Goal: Information Seeking & Learning: Learn about a topic

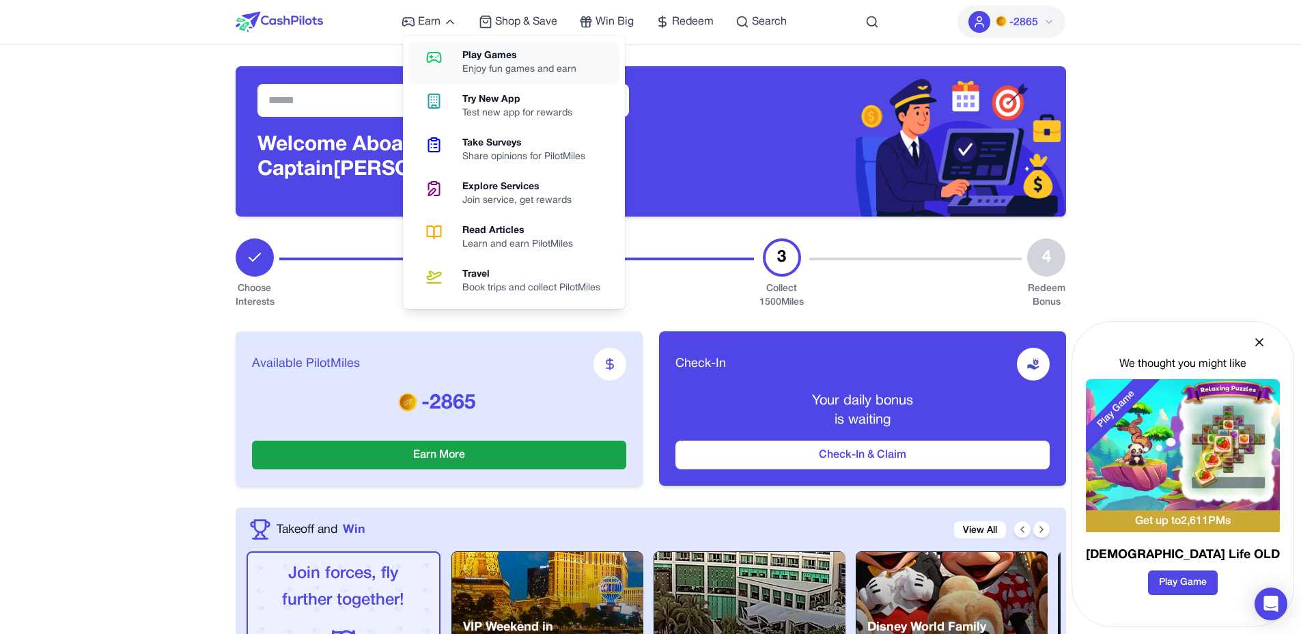
click at [473, 51] on div "Play Games" at bounding box center [524, 56] width 125 height 14
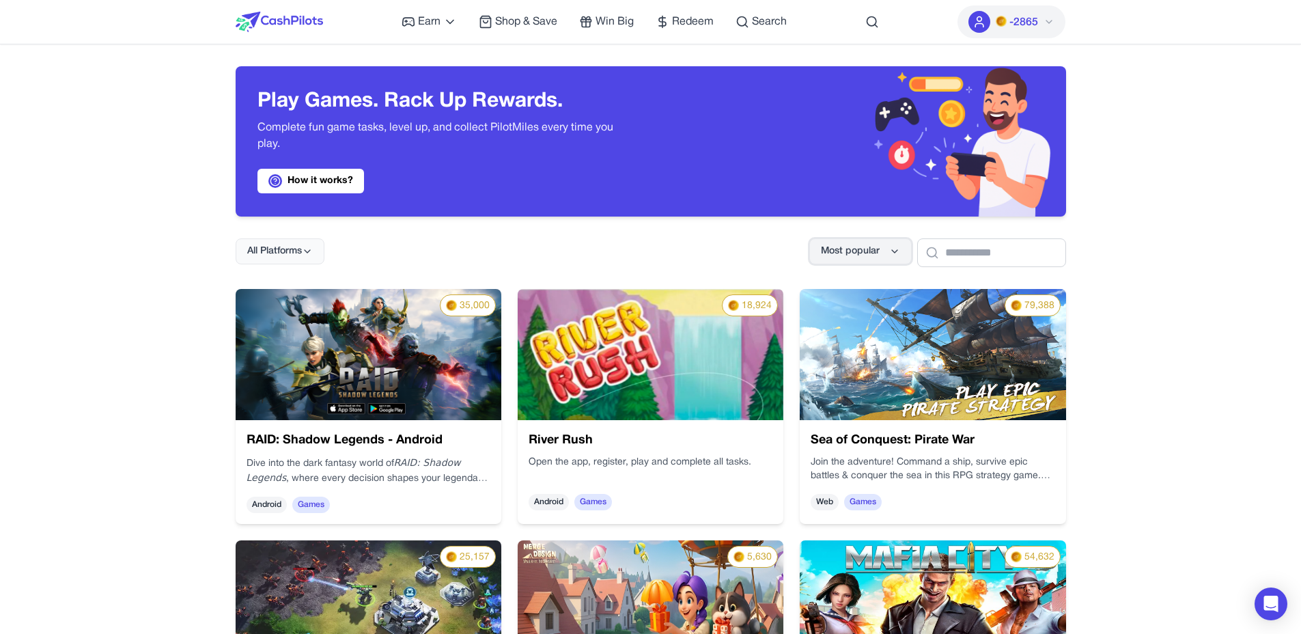
click at [861, 246] on span "Most popular" at bounding box center [850, 251] width 59 height 14
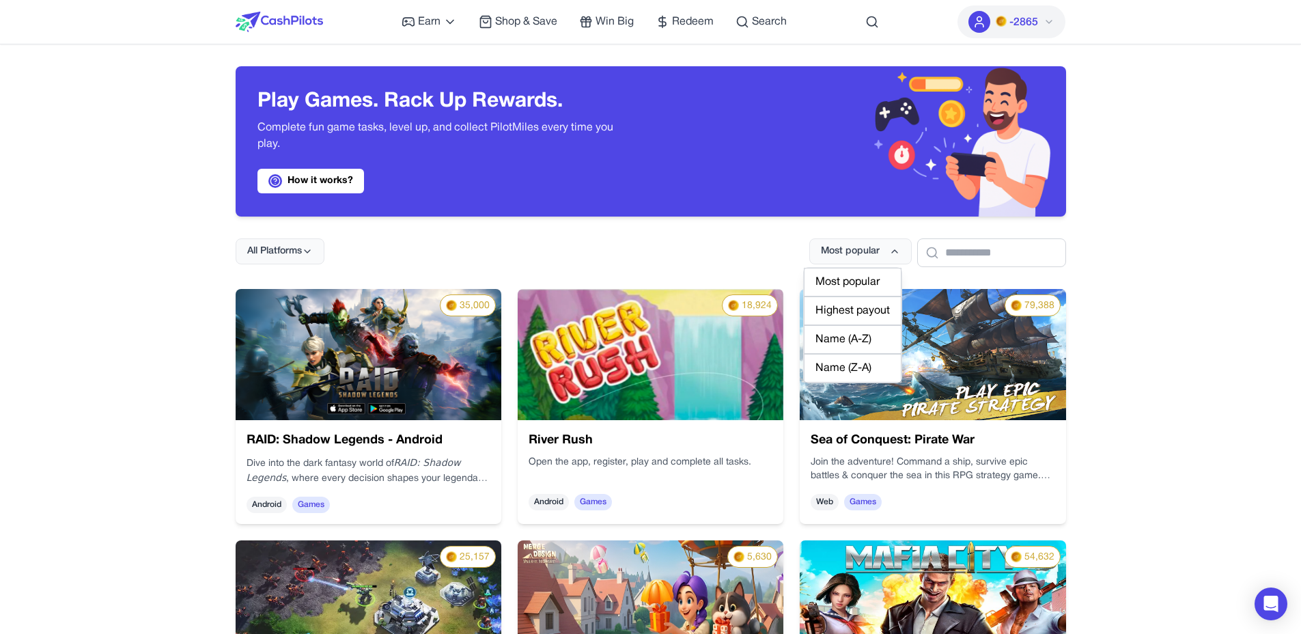
click at [855, 273] on div "Most popular" at bounding box center [853, 282] width 98 height 29
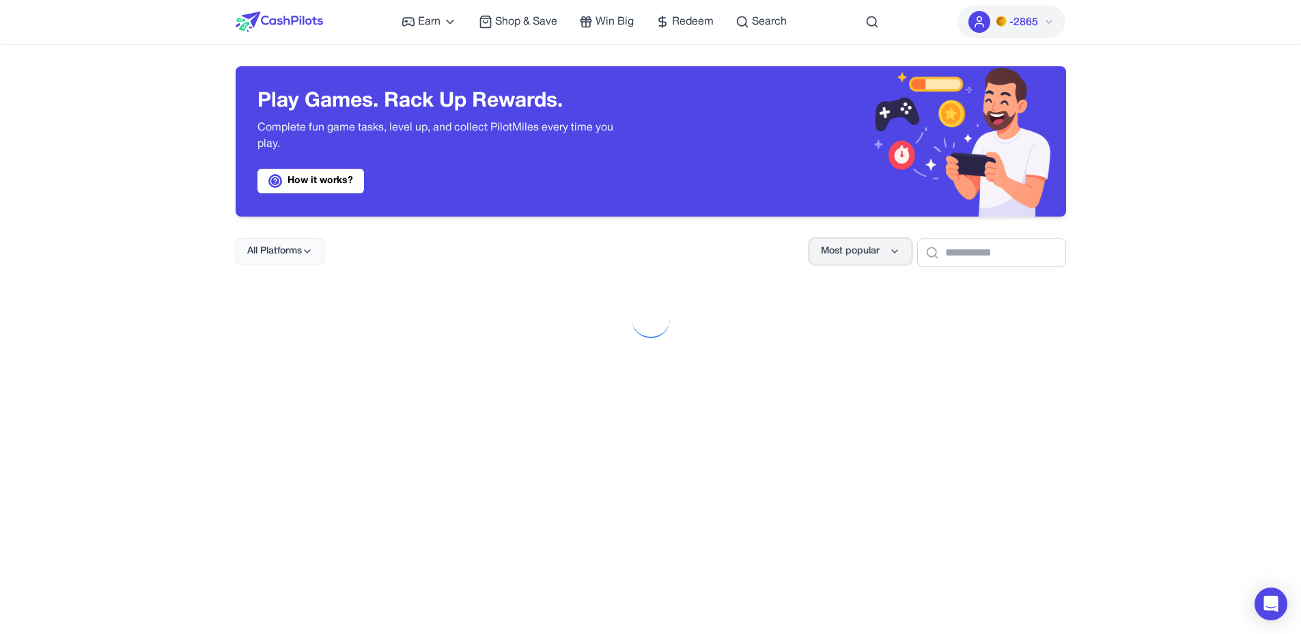
click at [854, 262] on button "Most popular" at bounding box center [860, 251] width 102 height 26
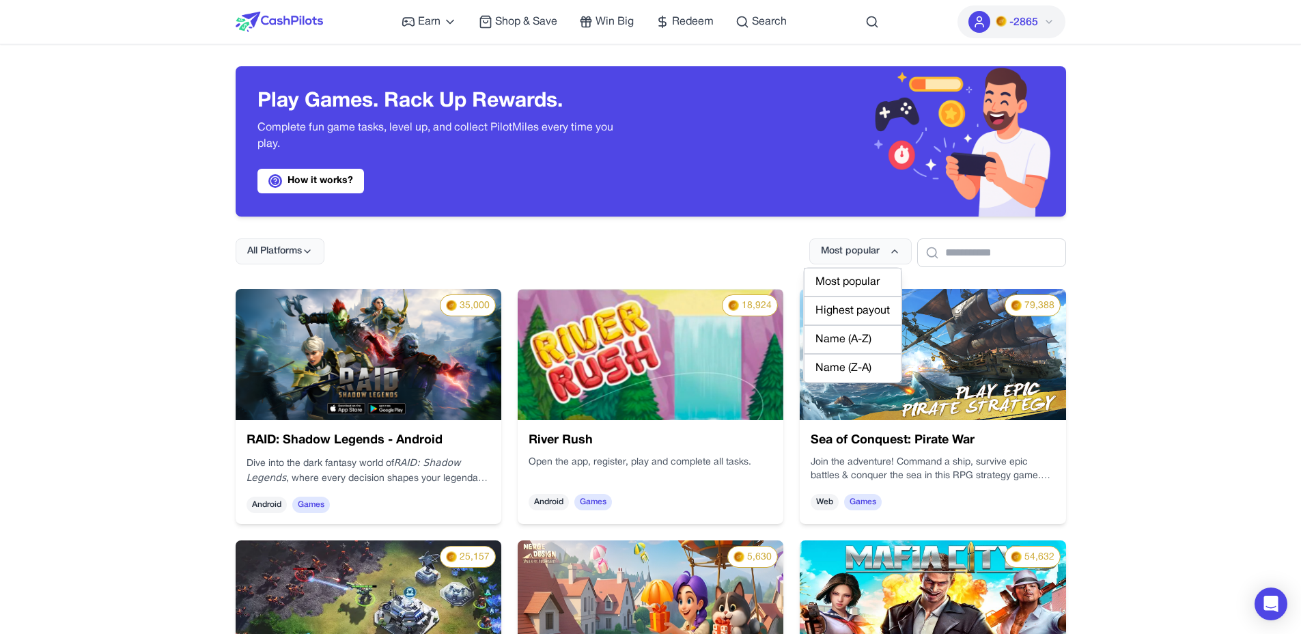
click at [859, 322] on div "Highest payout" at bounding box center [853, 310] width 98 height 29
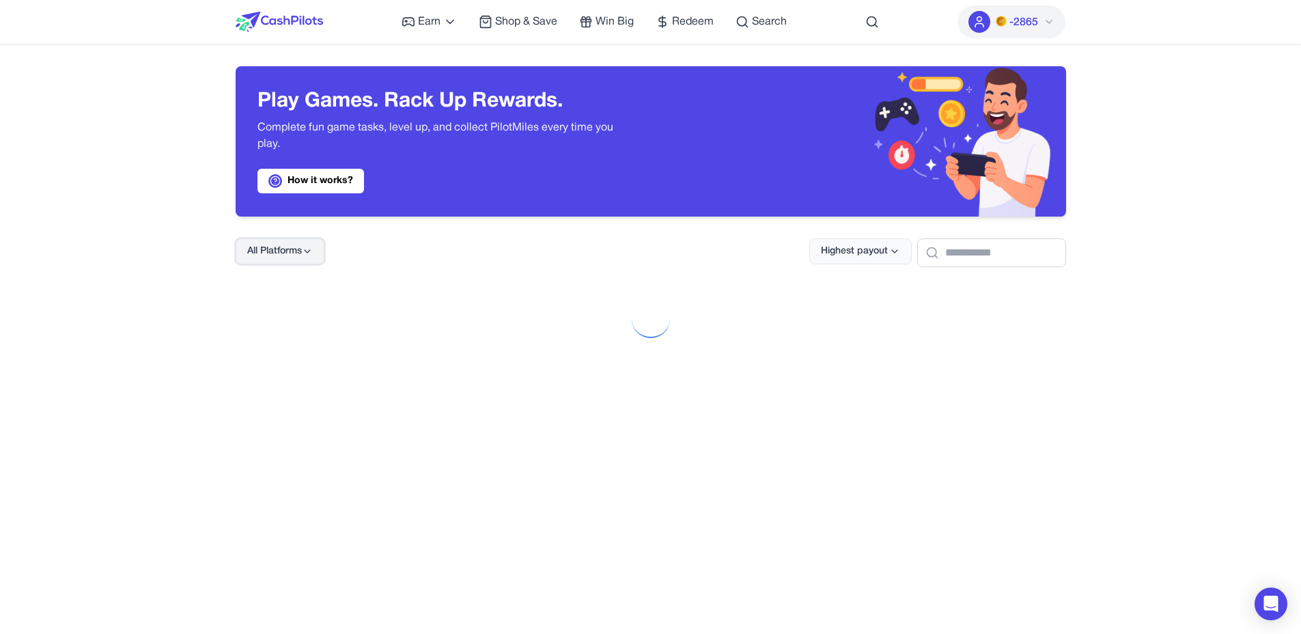
click at [303, 251] on icon at bounding box center [307, 251] width 11 height 11
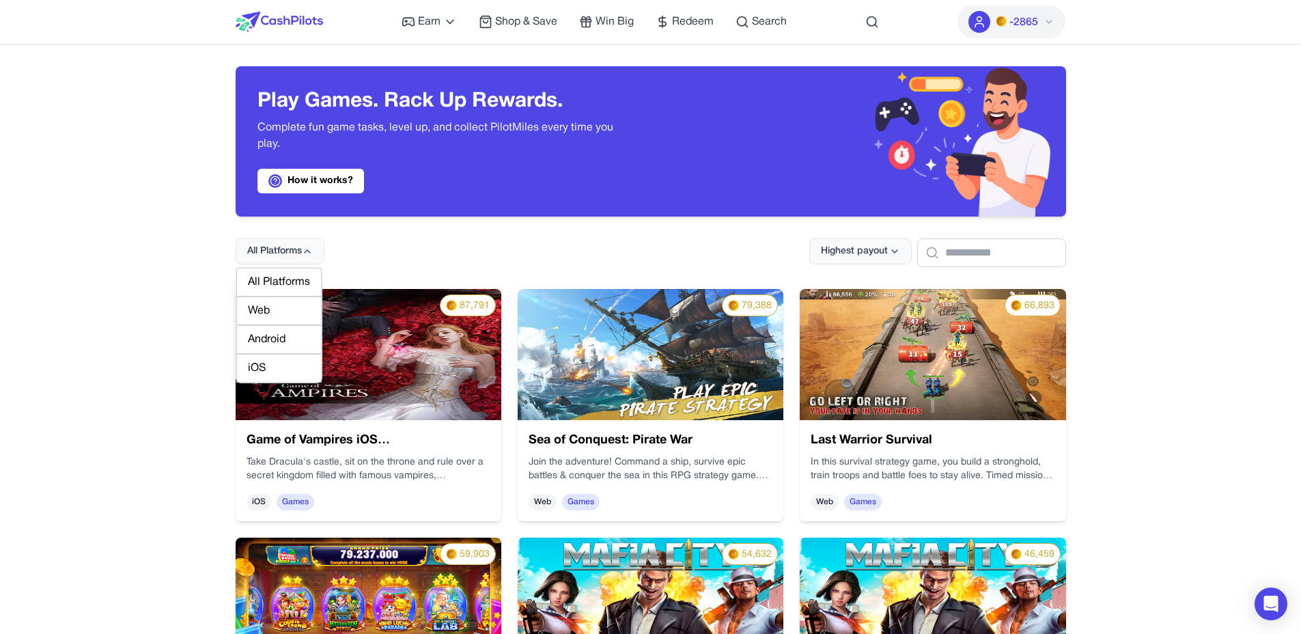
click at [287, 306] on div "Web" at bounding box center [278, 310] width 85 height 29
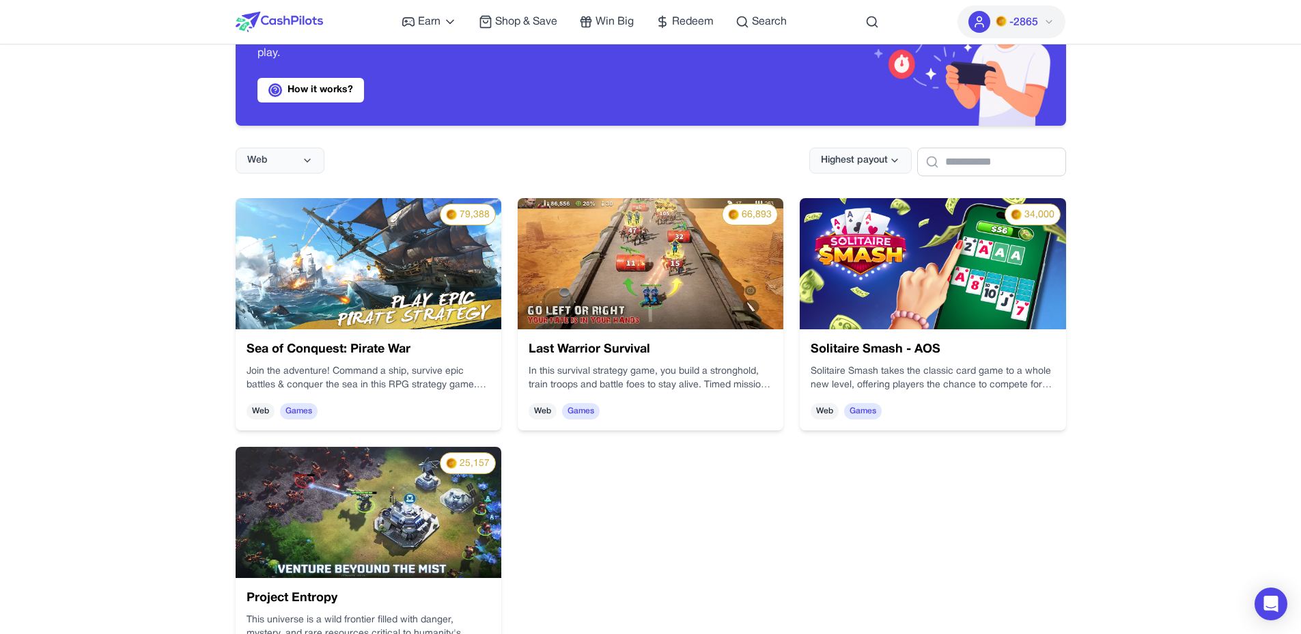
scroll to position [97, 0]
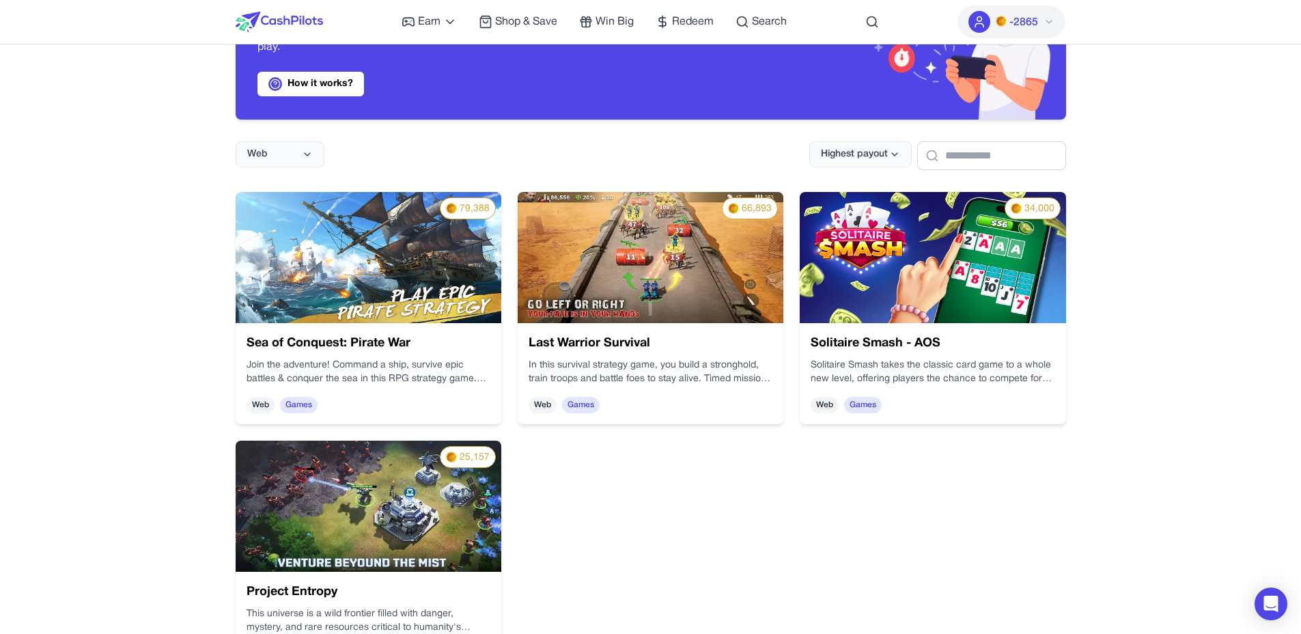
click at [866, 296] on img at bounding box center [933, 257] width 266 height 131
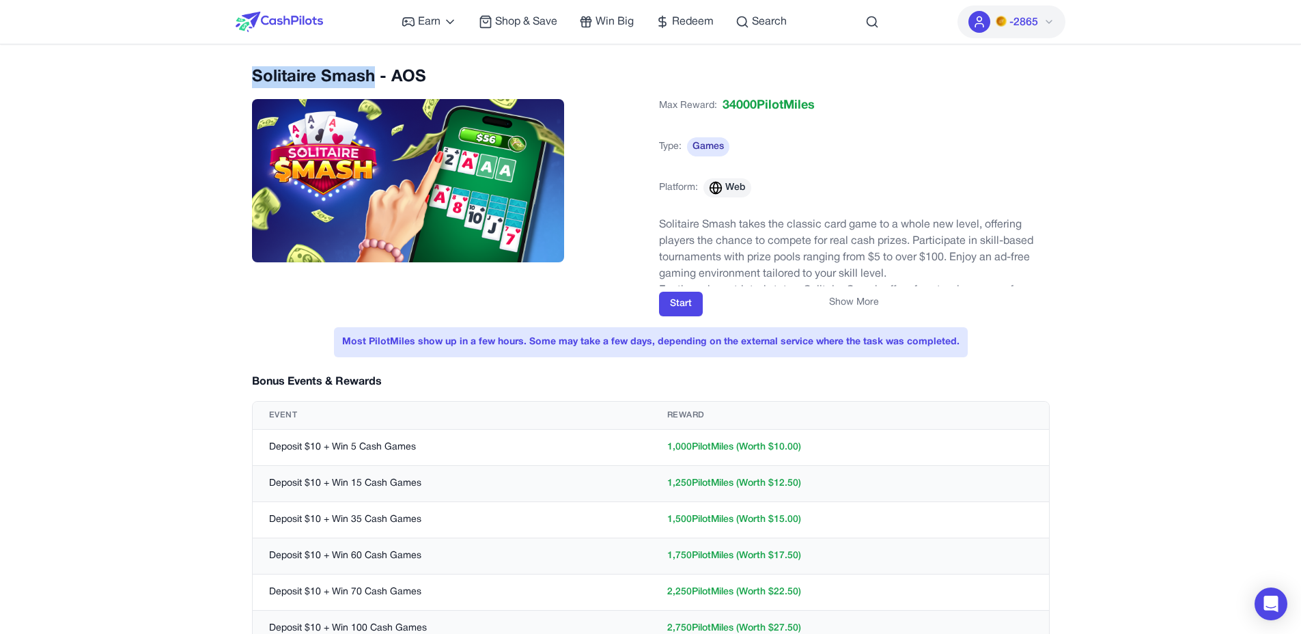
drag, startPoint x: 371, startPoint y: 79, endPoint x: 257, endPoint y: 77, distance: 114.0
click at [257, 77] on h2 "Solitaire Smash - AOS" at bounding box center [447, 77] width 391 height 22
copy h2 "Solitaire Smash"
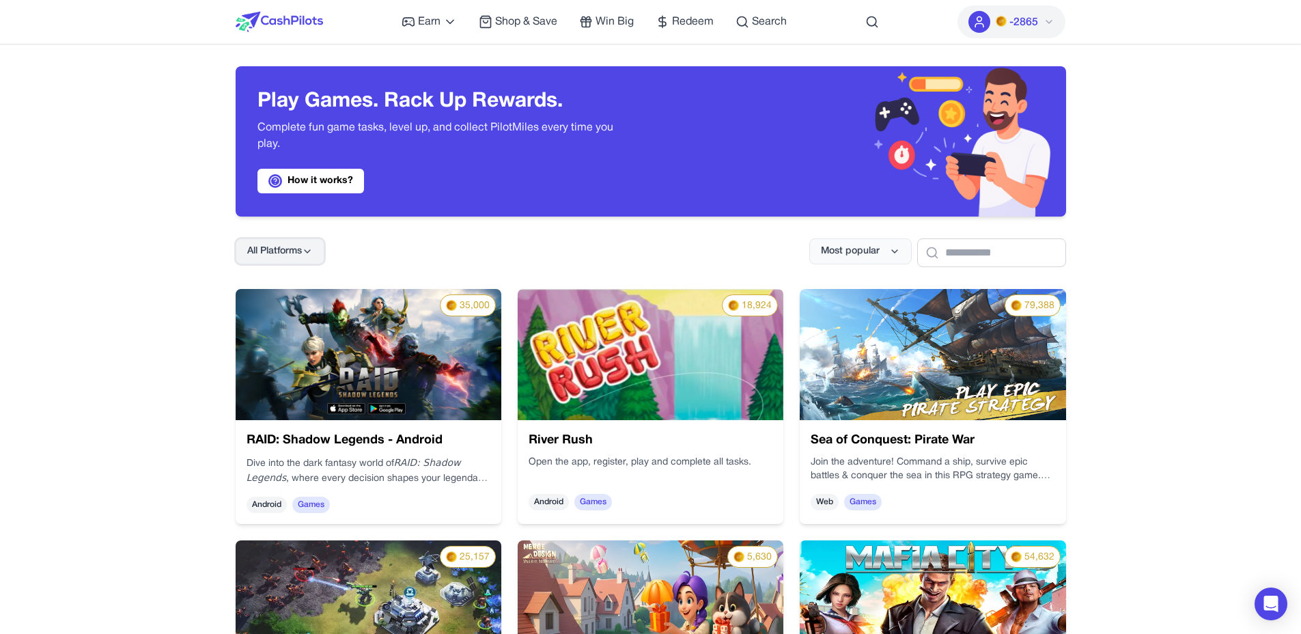
click at [292, 251] on span "All Platforms" at bounding box center [274, 251] width 55 height 14
click at [294, 314] on div "Web" at bounding box center [278, 310] width 85 height 29
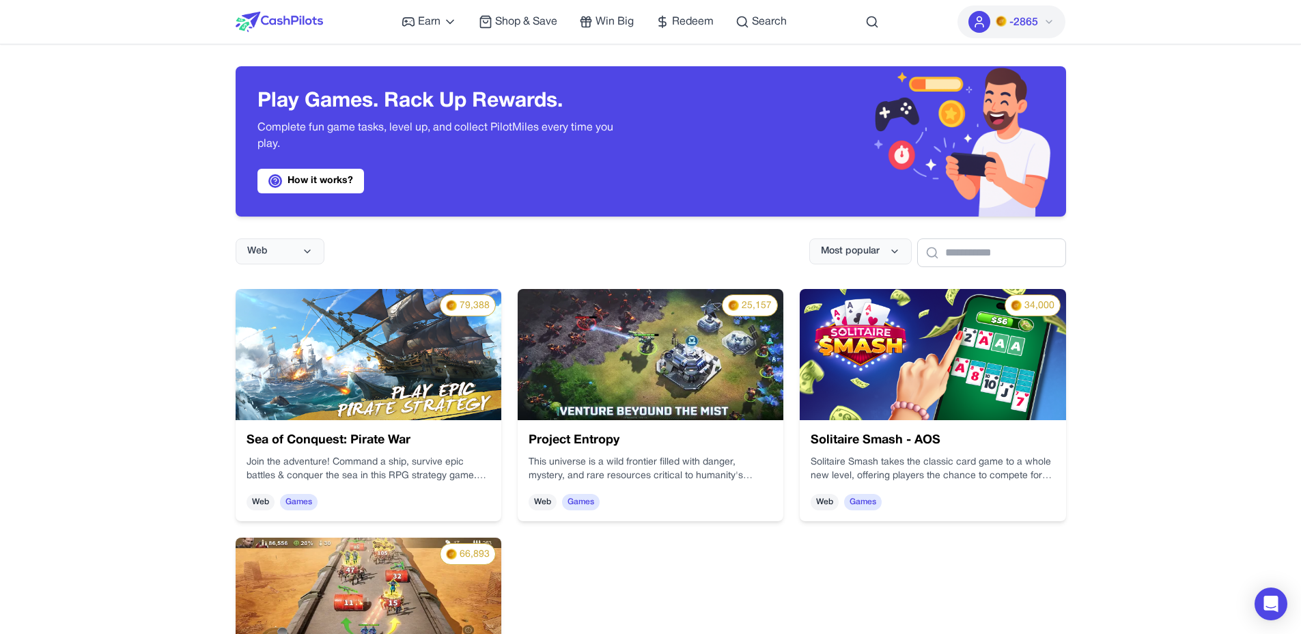
click at [418, 396] on img at bounding box center [369, 354] width 266 height 131
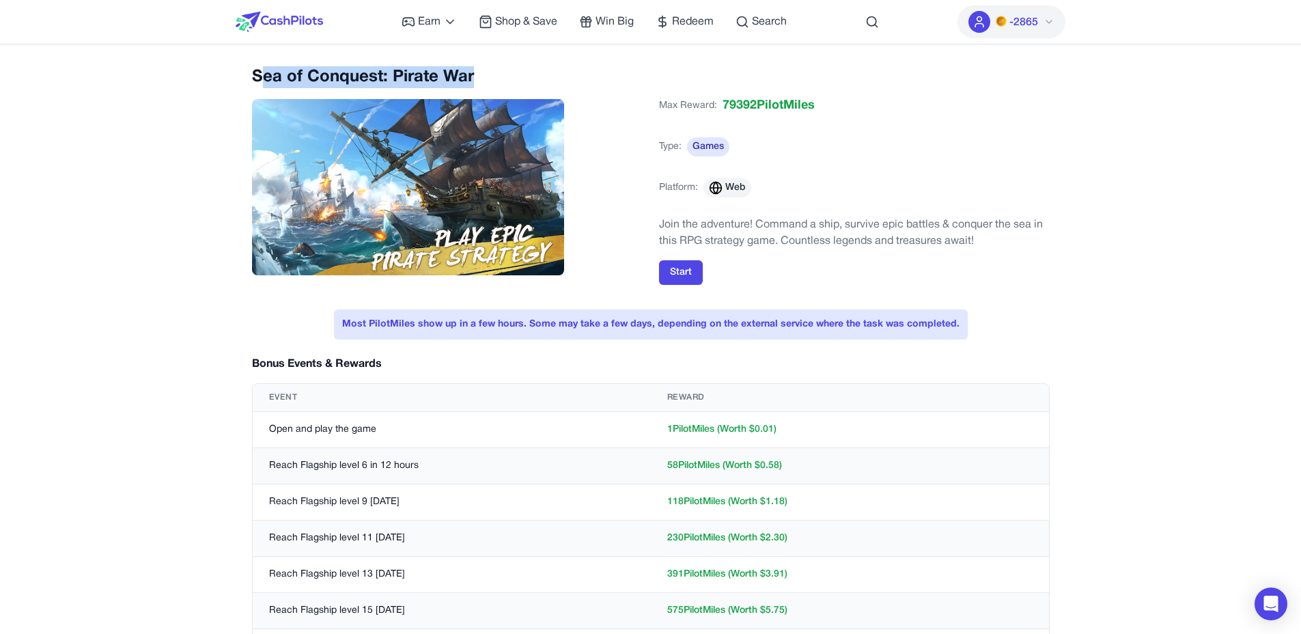
drag, startPoint x: 485, startPoint y: 70, endPoint x: 259, endPoint y: 81, distance: 226.2
click at [259, 81] on h2 "Sea of Conquest: Pirate War" at bounding box center [447, 77] width 391 height 22
copy h2 "Sea of Conquest: Pirate War"
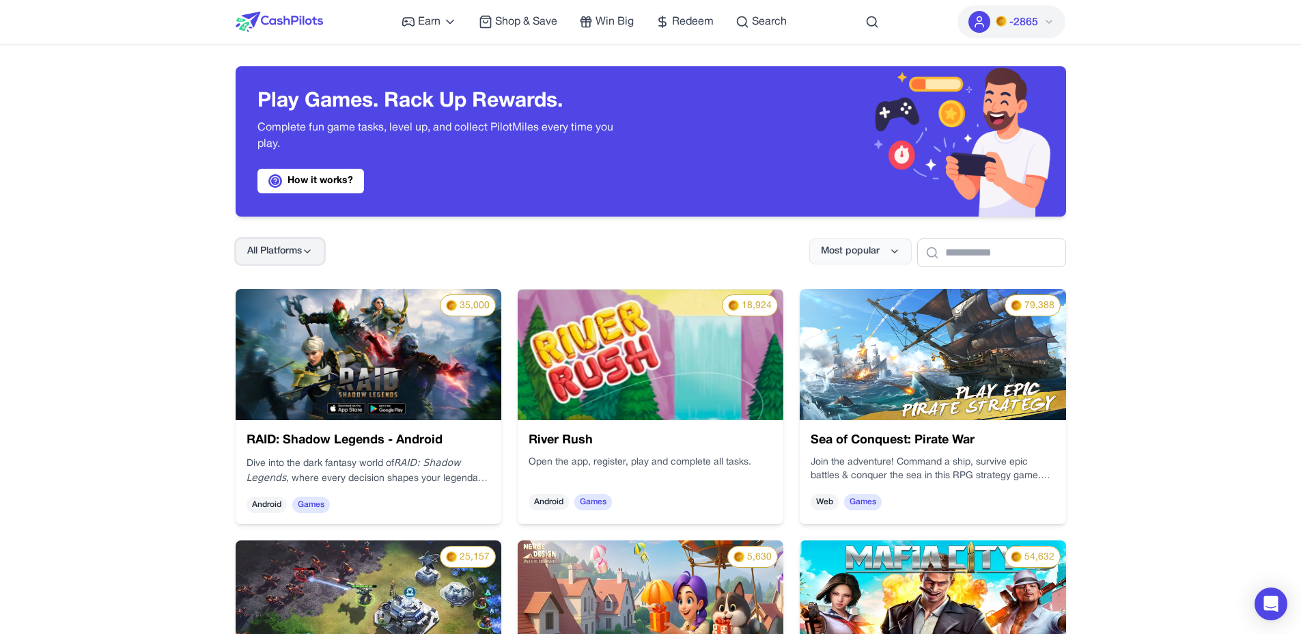
click at [302, 238] on button "All Platforms" at bounding box center [280, 251] width 89 height 26
click at [280, 306] on div "Web" at bounding box center [278, 310] width 85 height 29
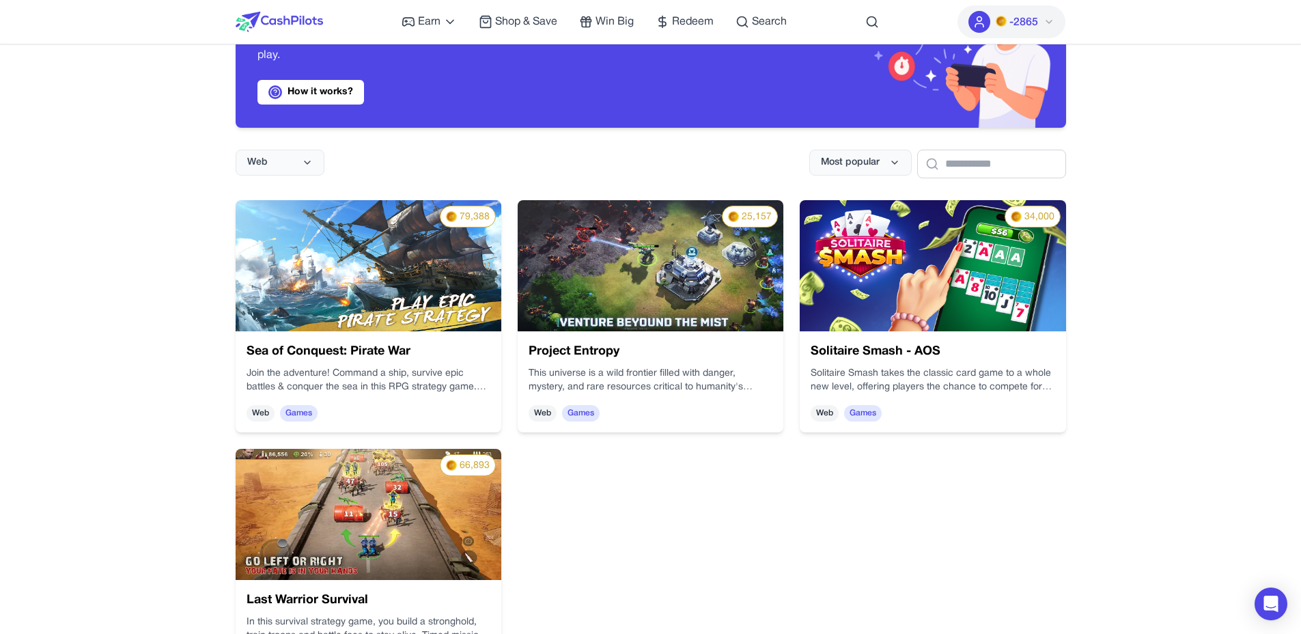
scroll to position [90, 0]
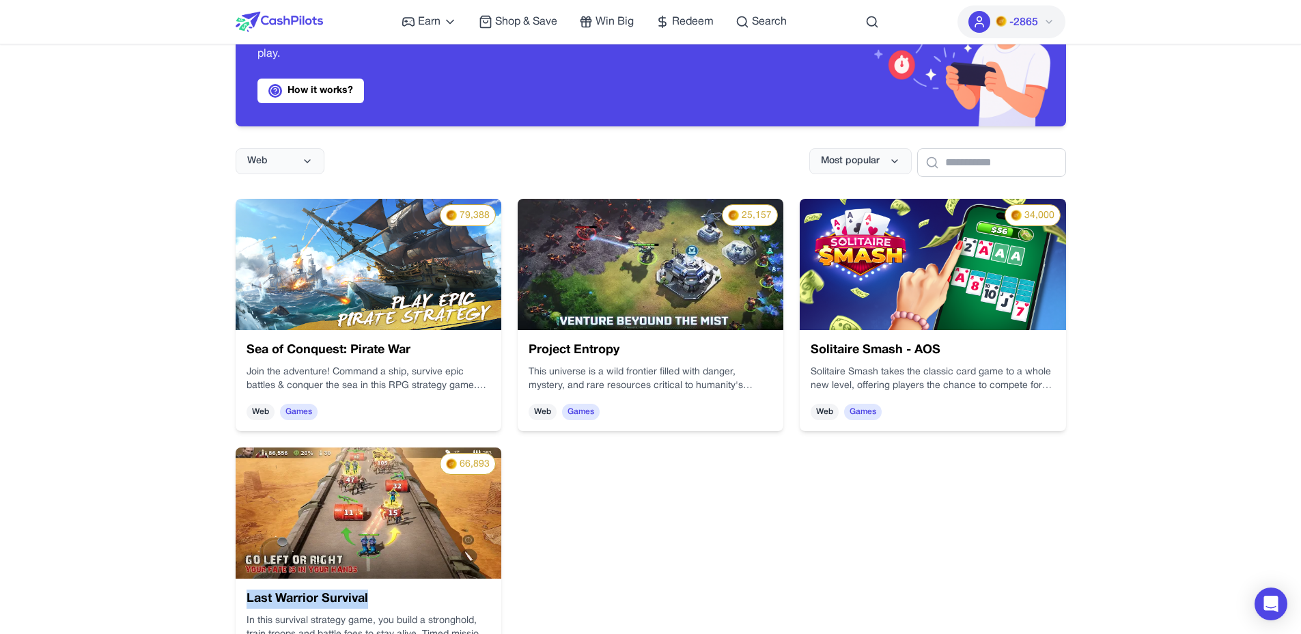
drag, startPoint x: 385, startPoint y: 596, endPoint x: 218, endPoint y: 590, distance: 167.4
click at [218, 590] on div "Play Games. Rack Up Rewards. Complete fun game tasks, level up, and collect Pil…" at bounding box center [651, 404] width 874 height 900
copy h3 "Last Warrior Survival"
click at [297, 160] on button "Web" at bounding box center [280, 161] width 89 height 26
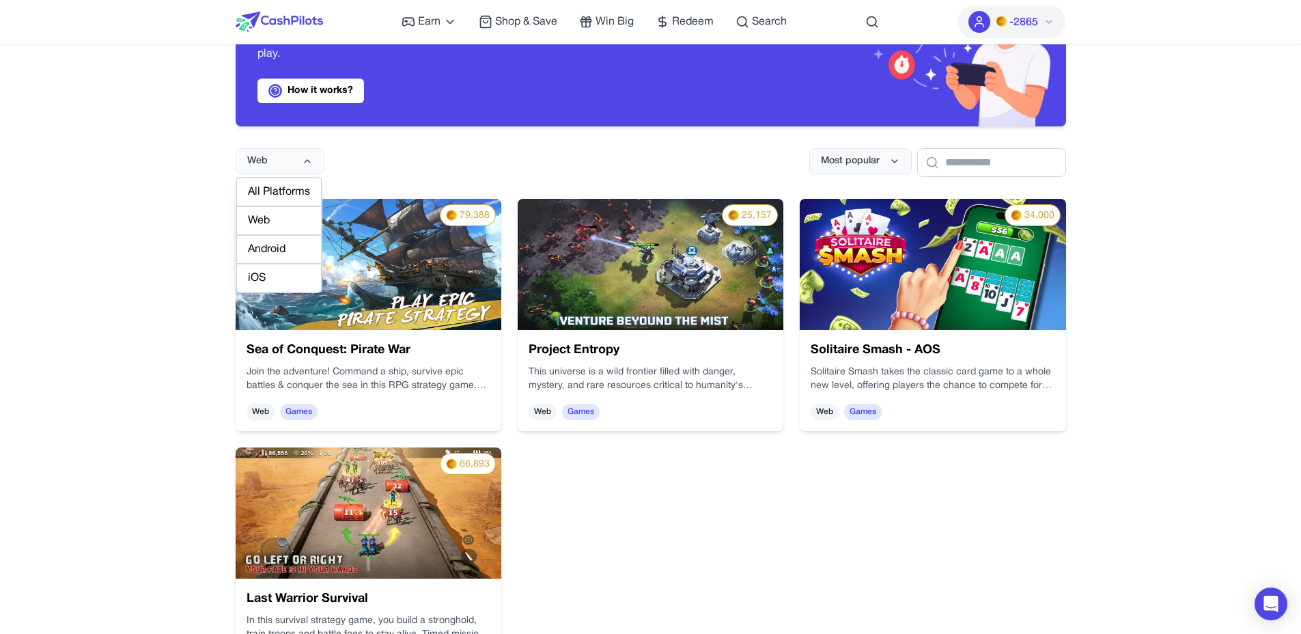
click at [266, 287] on div "iOS" at bounding box center [278, 278] width 85 height 29
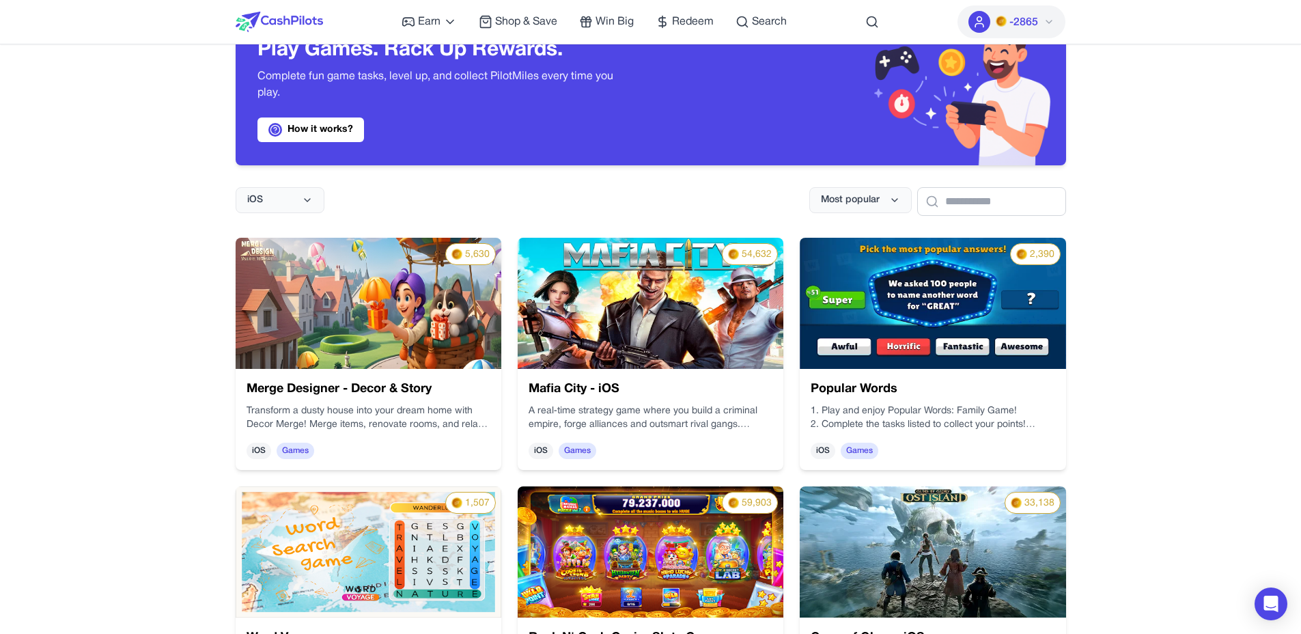
scroll to position [0, 0]
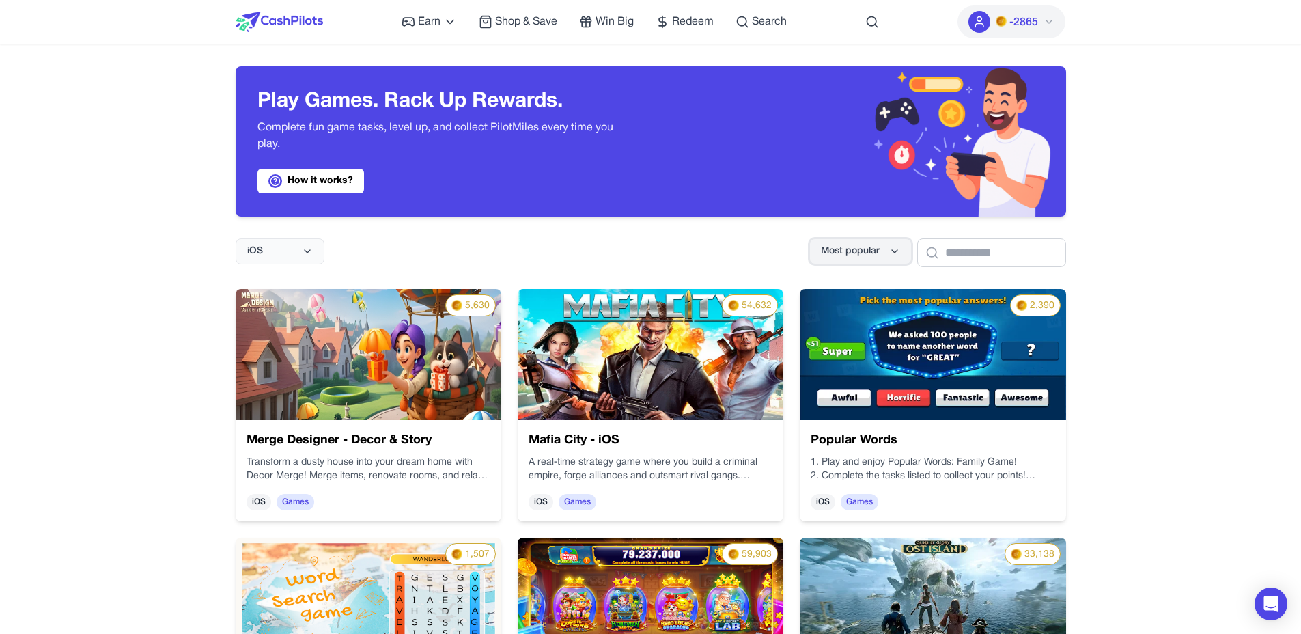
click at [889, 246] on icon at bounding box center [894, 251] width 11 height 11
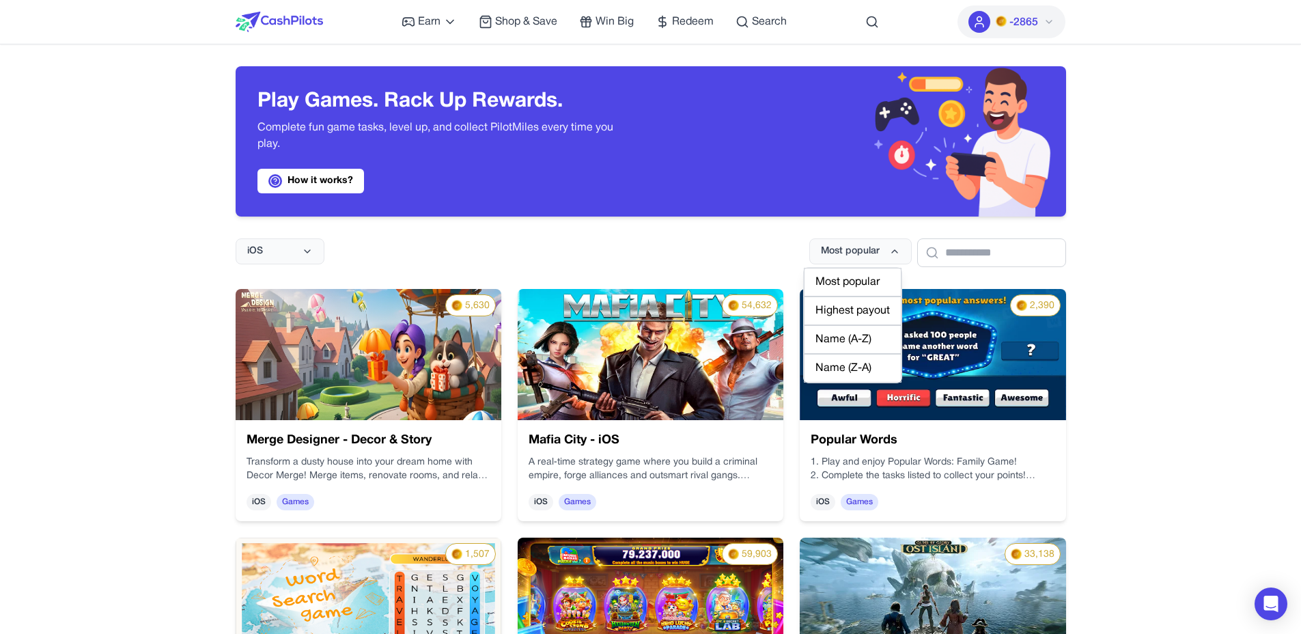
click at [852, 304] on div "Highest payout" at bounding box center [853, 310] width 98 height 29
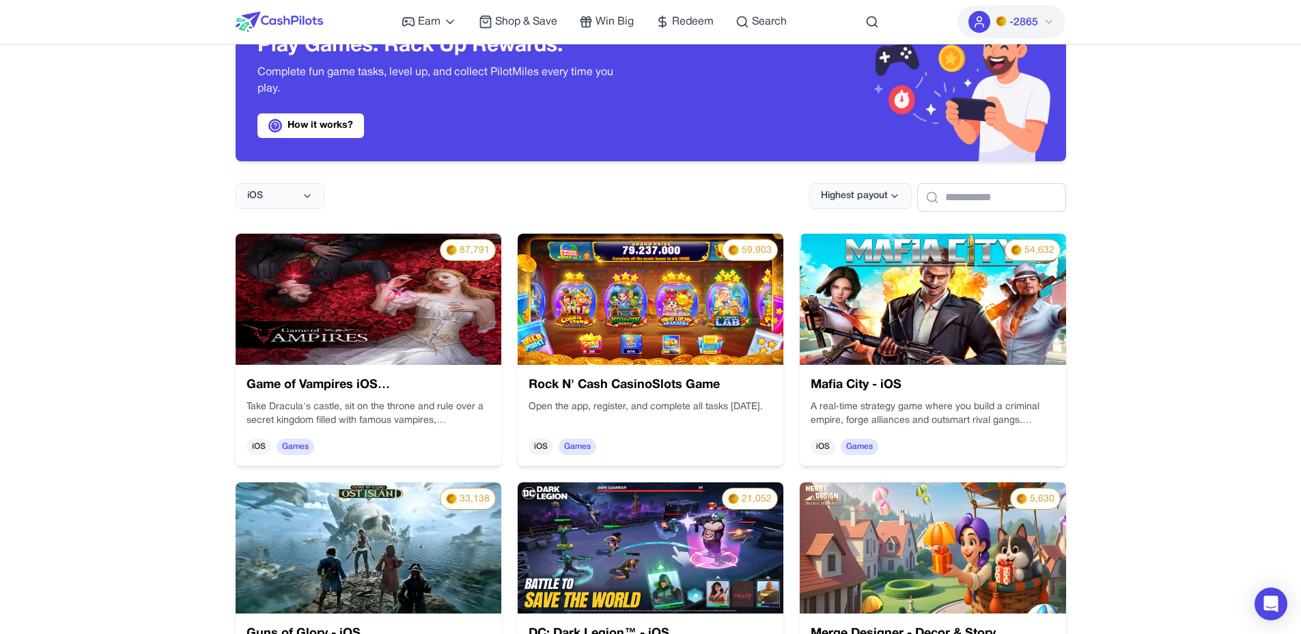
scroll to position [57, 0]
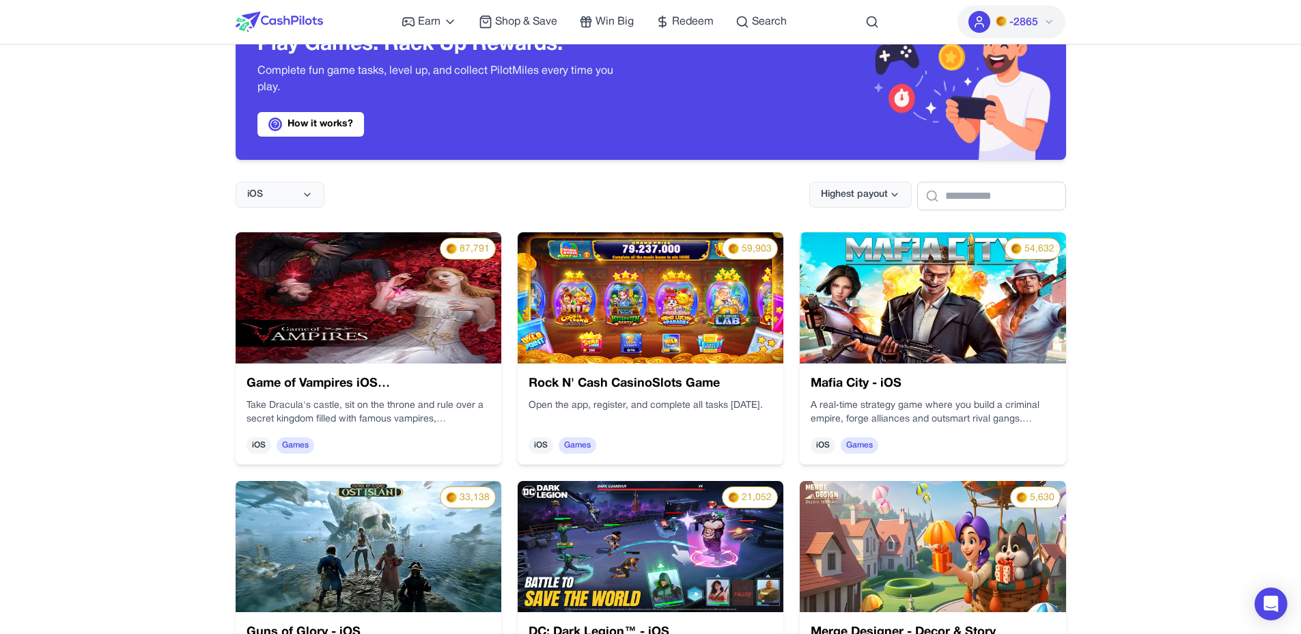
click at [663, 312] on img at bounding box center [651, 297] width 266 height 131
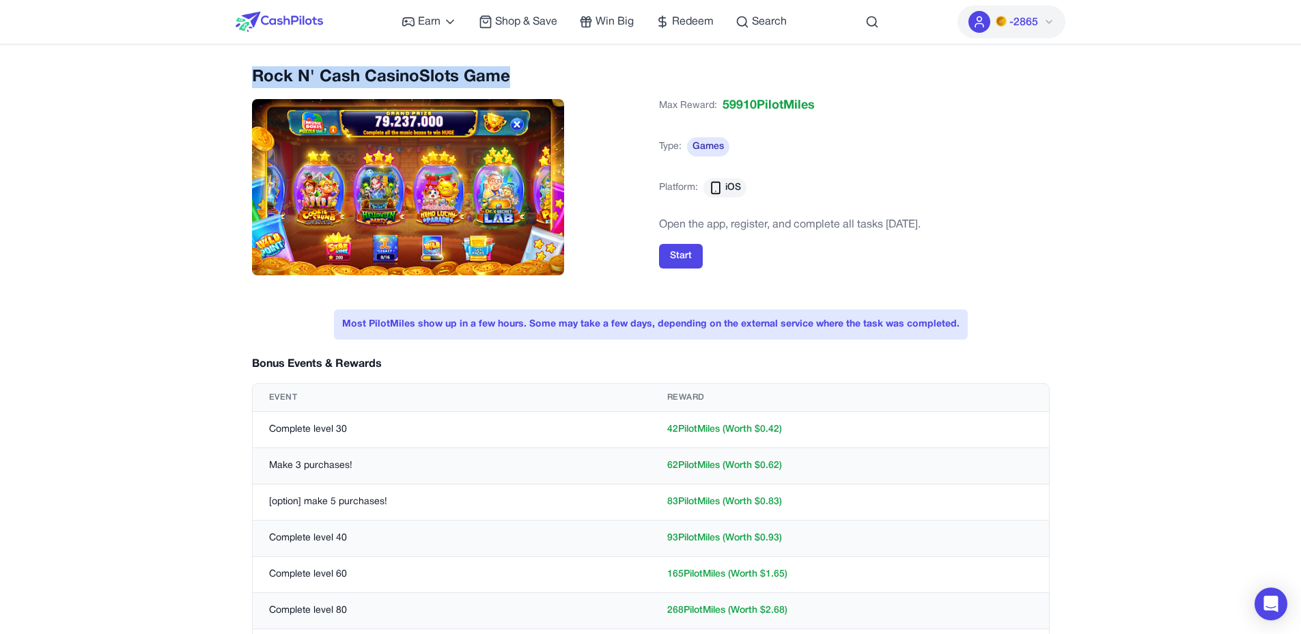
drag, startPoint x: 526, startPoint y: 71, endPoint x: 203, endPoint y: 70, distance: 323.0
copy h2 "Rock N' Cash CasinoSlots Game"
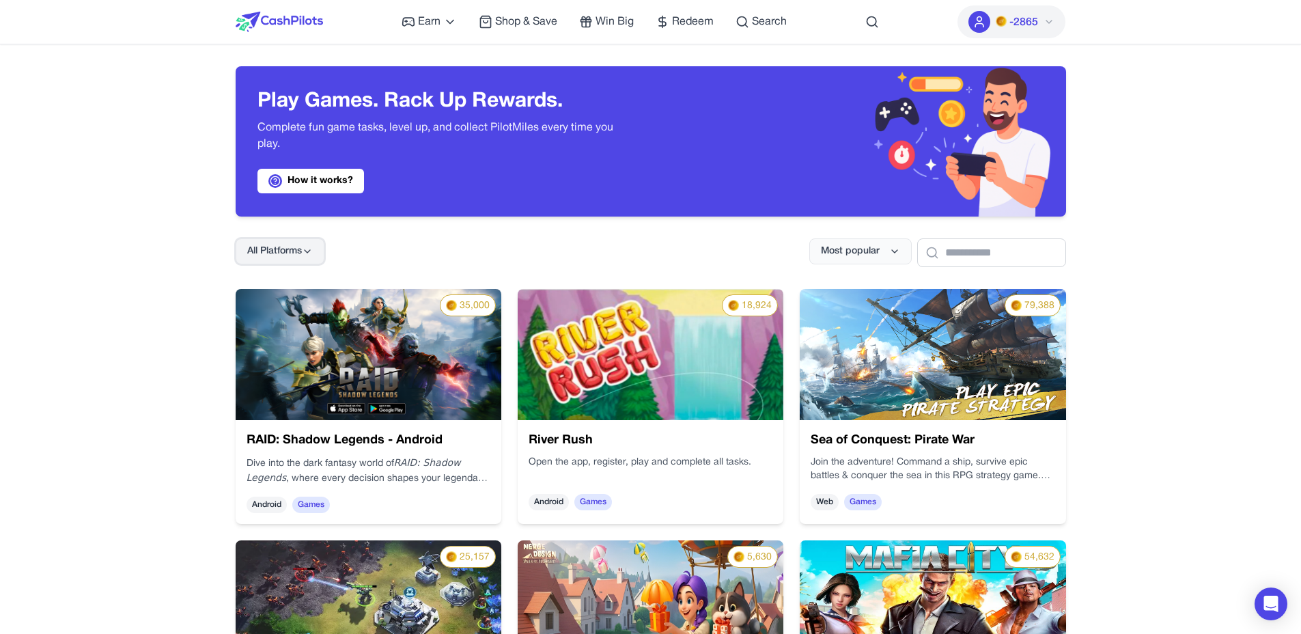
click at [302, 248] on button "All Platforms" at bounding box center [280, 251] width 89 height 26
click at [266, 367] on div "iOS" at bounding box center [278, 368] width 85 height 29
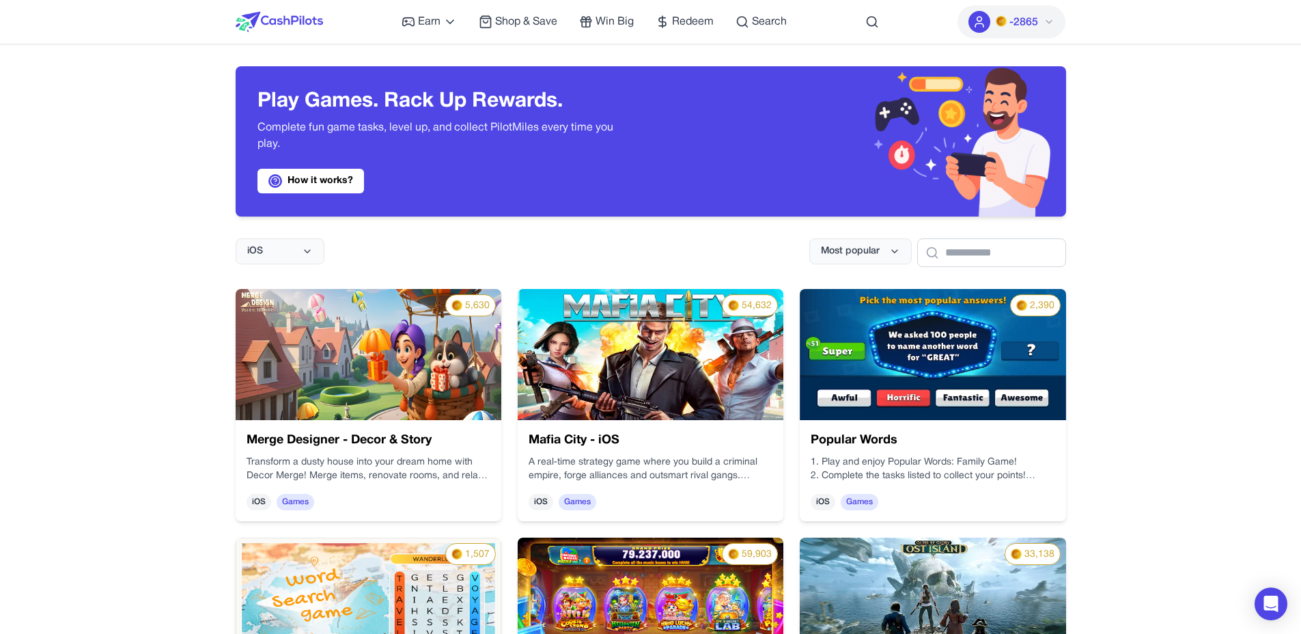
click at [408, 436] on h3 "Merge Designer - Decor & Story" at bounding box center [368, 440] width 244 height 19
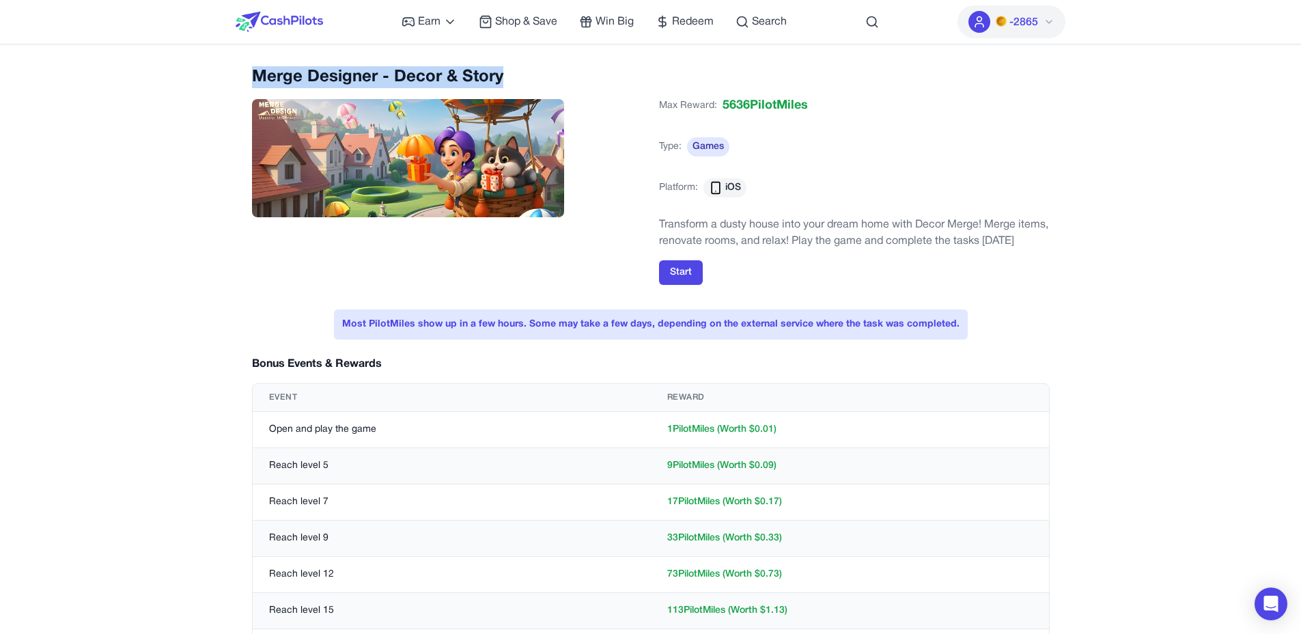
drag, startPoint x: 254, startPoint y: 75, endPoint x: 630, endPoint y: 72, distance: 375.6
click at [630, 72] on h2 "Merge Designer - Decor & Story" at bounding box center [447, 77] width 391 height 22
copy h2 "Merge Designer - Decor & Story"
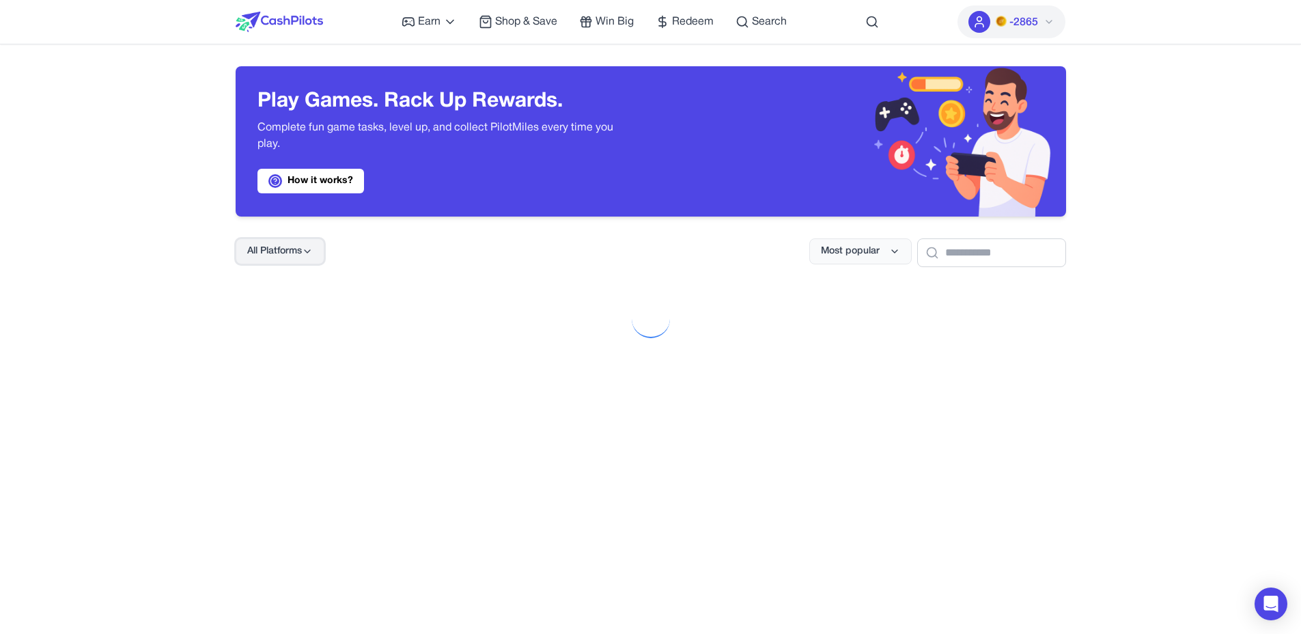
click at [285, 257] on span "All Platforms" at bounding box center [274, 251] width 55 height 14
click at [295, 249] on span "All Platforms" at bounding box center [274, 251] width 55 height 14
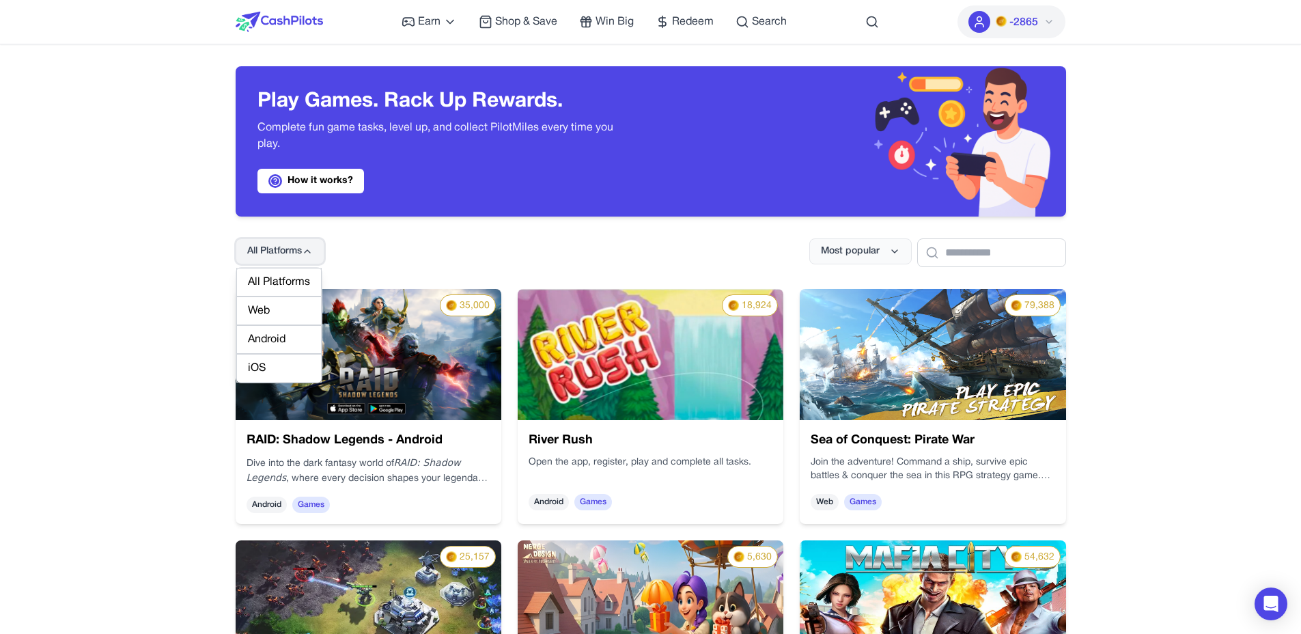
click at [295, 249] on span "All Platforms" at bounding box center [274, 251] width 55 height 14
click at [272, 370] on div "iOS" at bounding box center [278, 368] width 85 height 29
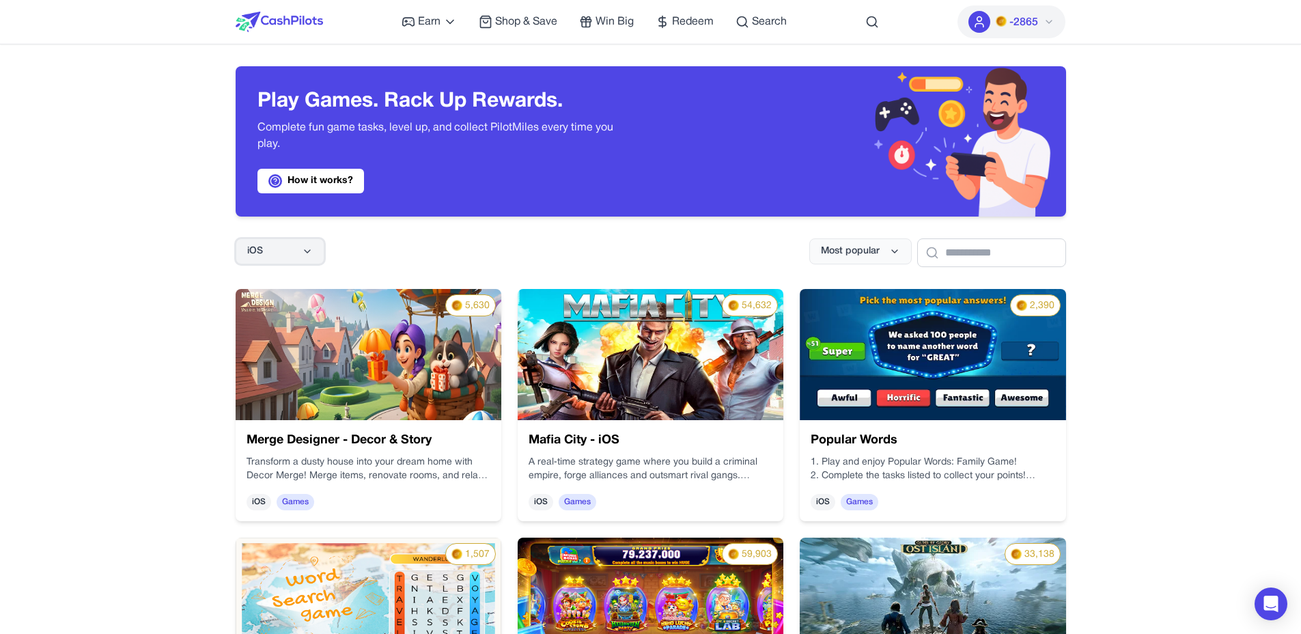
click at [272, 262] on button "iOS" at bounding box center [280, 251] width 89 height 26
click at [278, 311] on div "Web" at bounding box center [278, 310] width 85 height 29
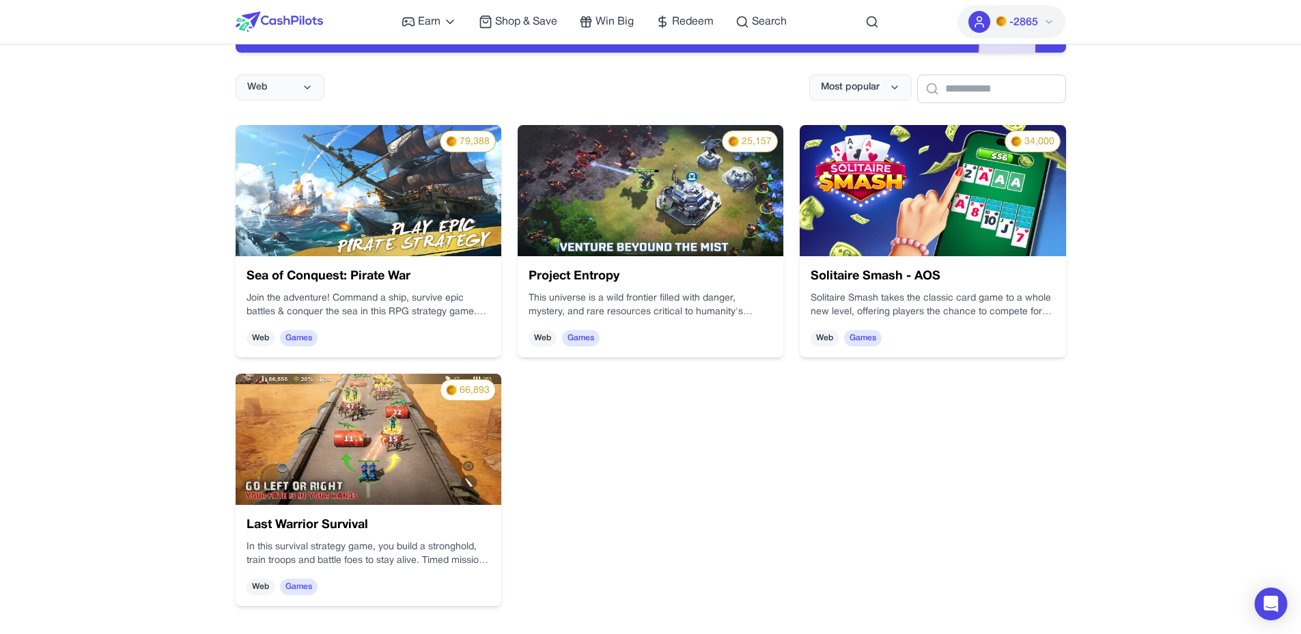
scroll to position [166, 0]
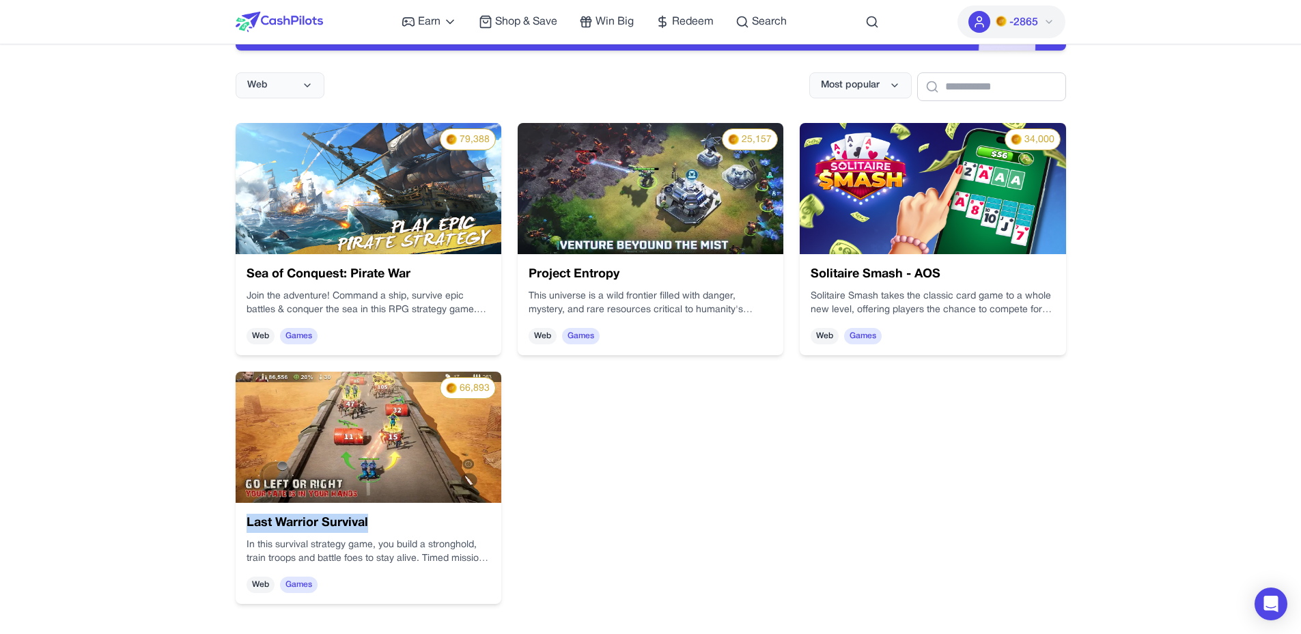
drag, startPoint x: 388, startPoint y: 525, endPoint x: 242, endPoint y: 518, distance: 146.3
click at [242, 497] on div "Last Warrior Survival In this survival strategy game, you build a stronghold, t…" at bounding box center [311, 387] width 281 height 221
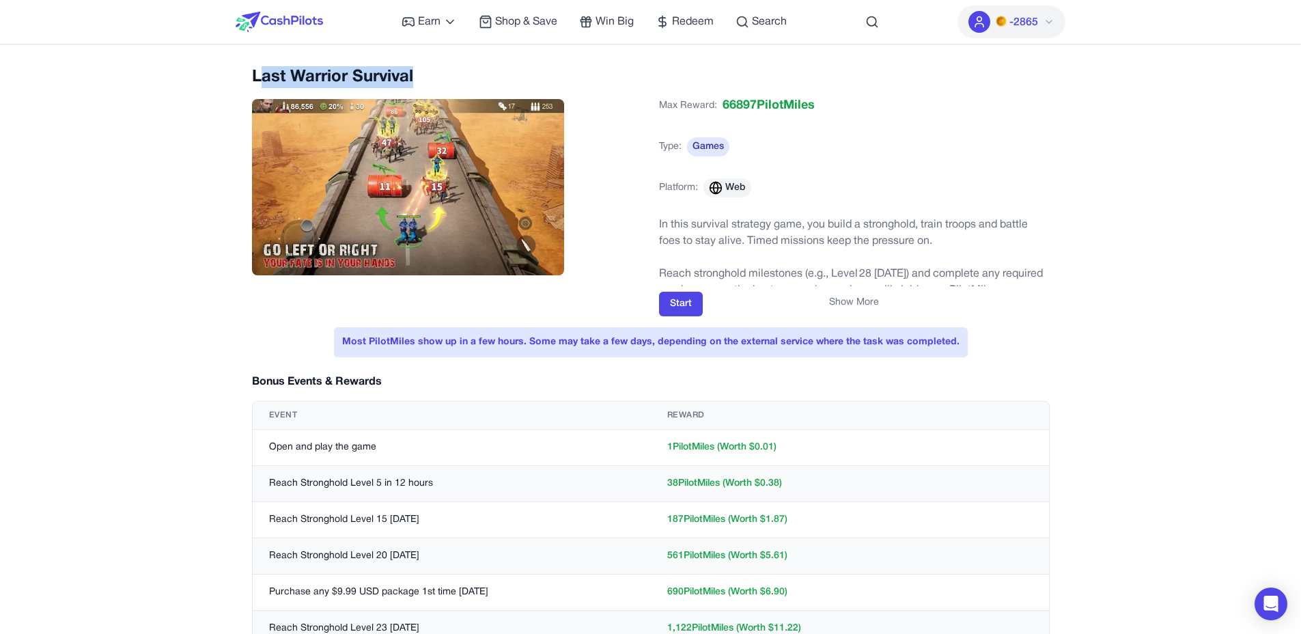
drag, startPoint x: 423, startPoint y: 79, endPoint x: 260, endPoint y: 81, distance: 163.2
click at [259, 77] on h2 "Last Warrior Survival" at bounding box center [447, 77] width 391 height 22
copy h2 "Last Warrior Survival"
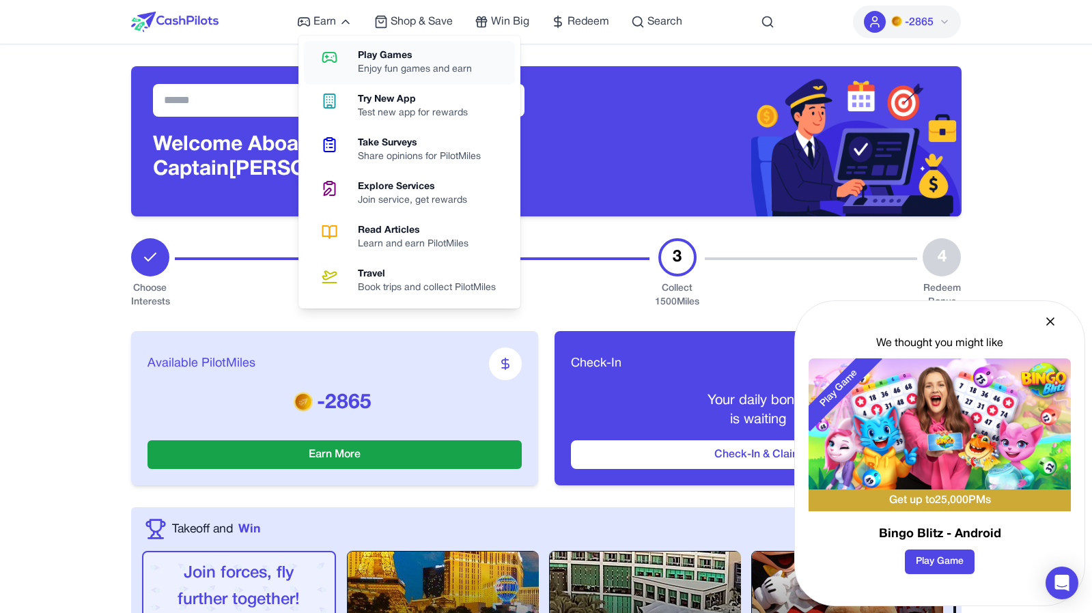
click at [342, 49] on icon at bounding box center [329, 57] width 35 height 16
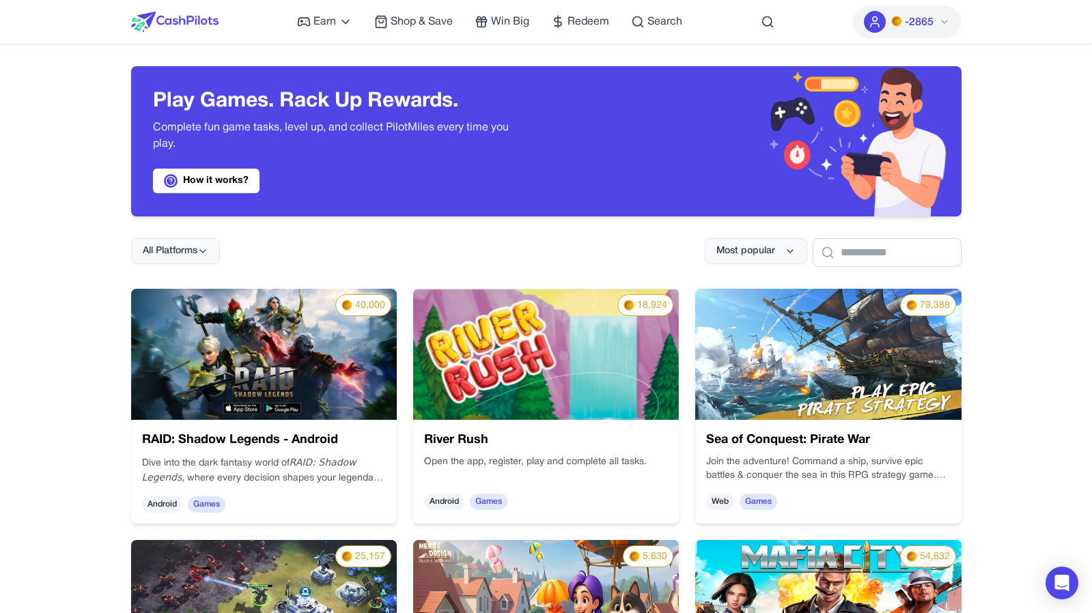
click at [222, 264] on div "All Platforms Most popular" at bounding box center [546, 241] width 830 height 51
click at [193, 255] on span "All Platforms" at bounding box center [170, 251] width 55 height 14
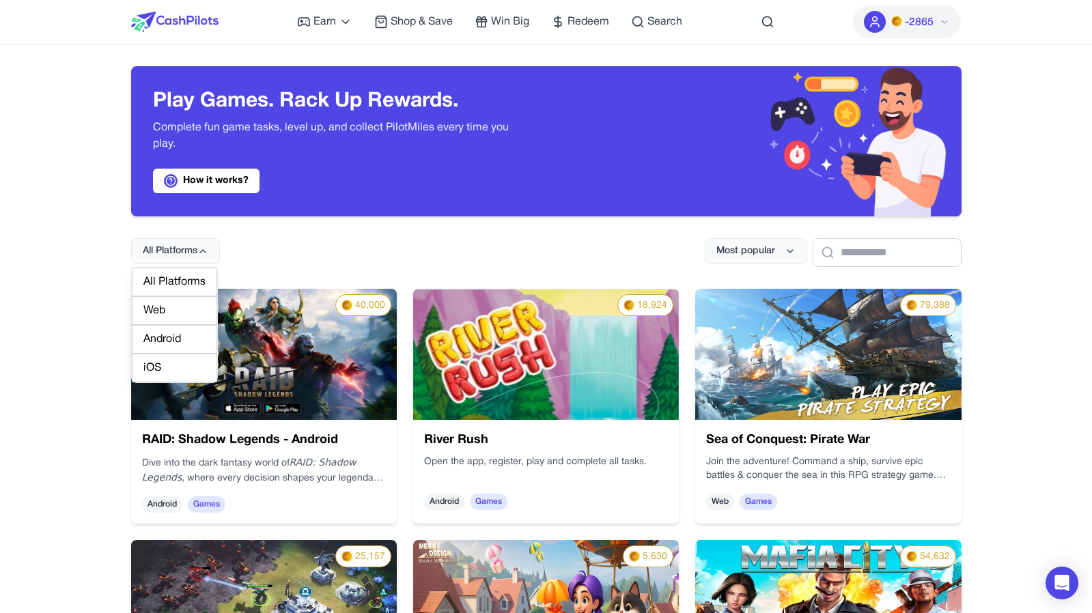
click at [177, 336] on div "Android" at bounding box center [174, 339] width 85 height 29
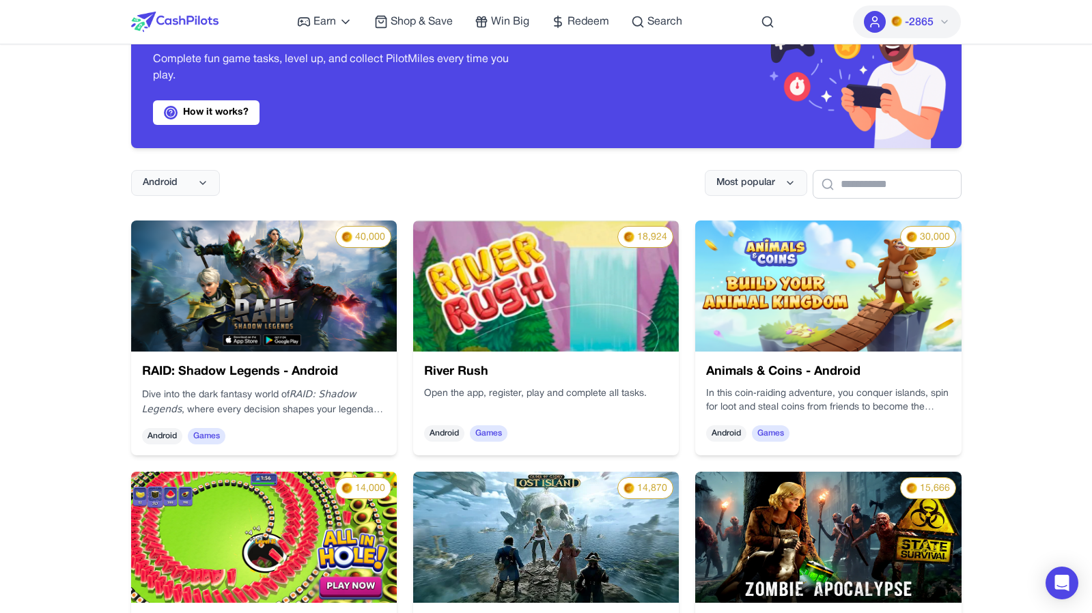
scroll to position [47, 0]
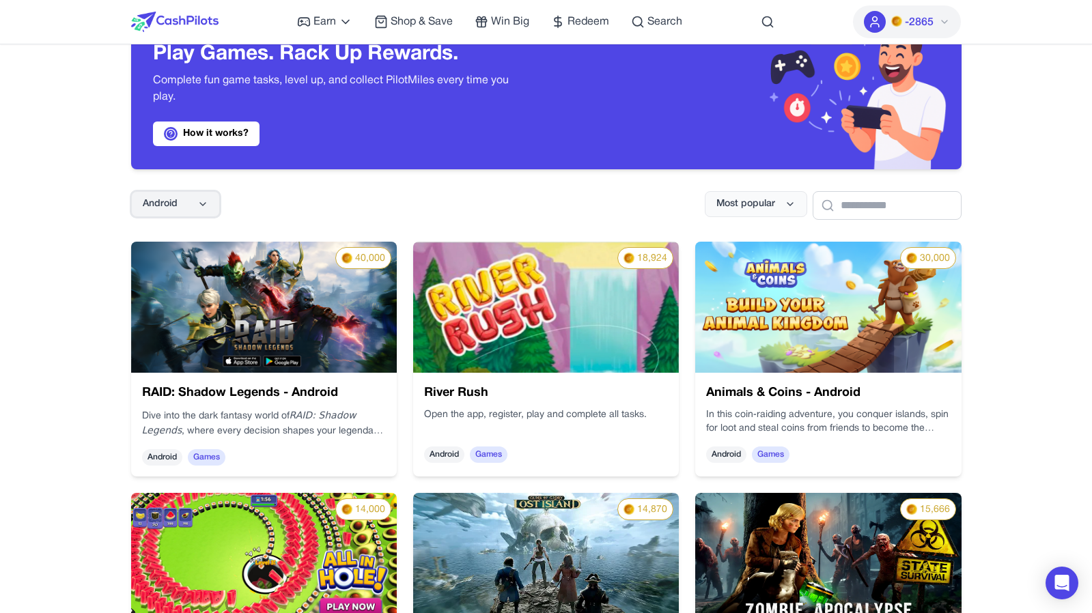
click at [208, 201] on icon at bounding box center [202, 204] width 11 height 11
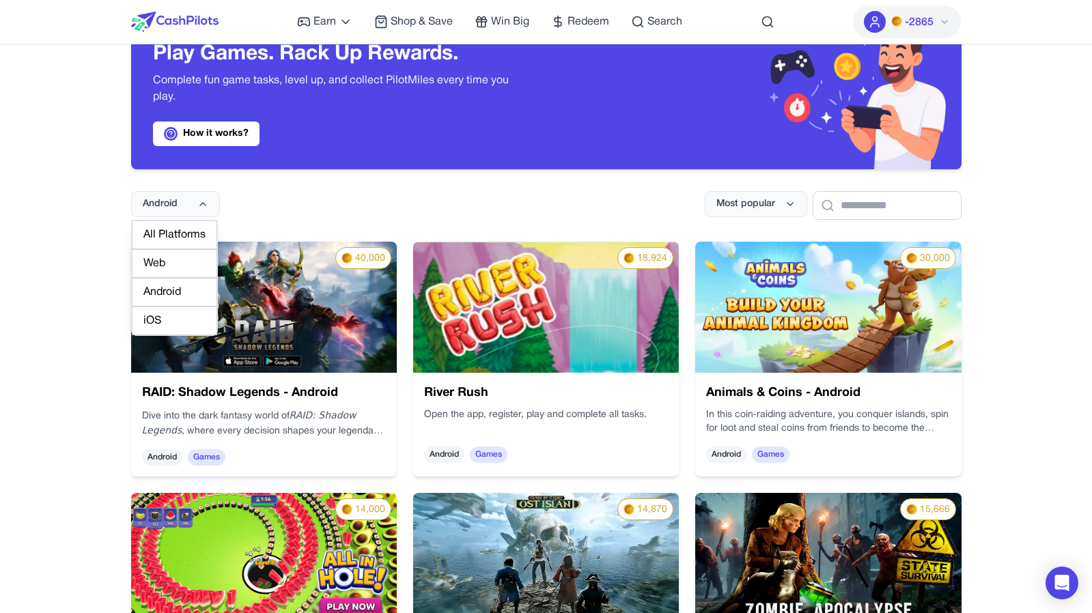
click at [173, 326] on div "iOS" at bounding box center [174, 321] width 85 height 29
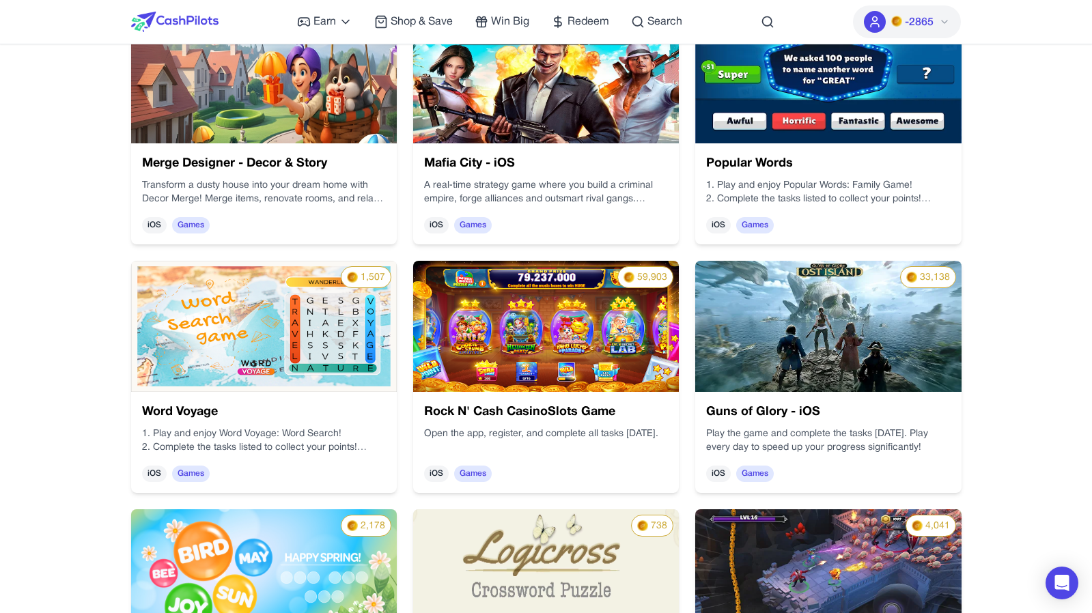
scroll to position [0, 0]
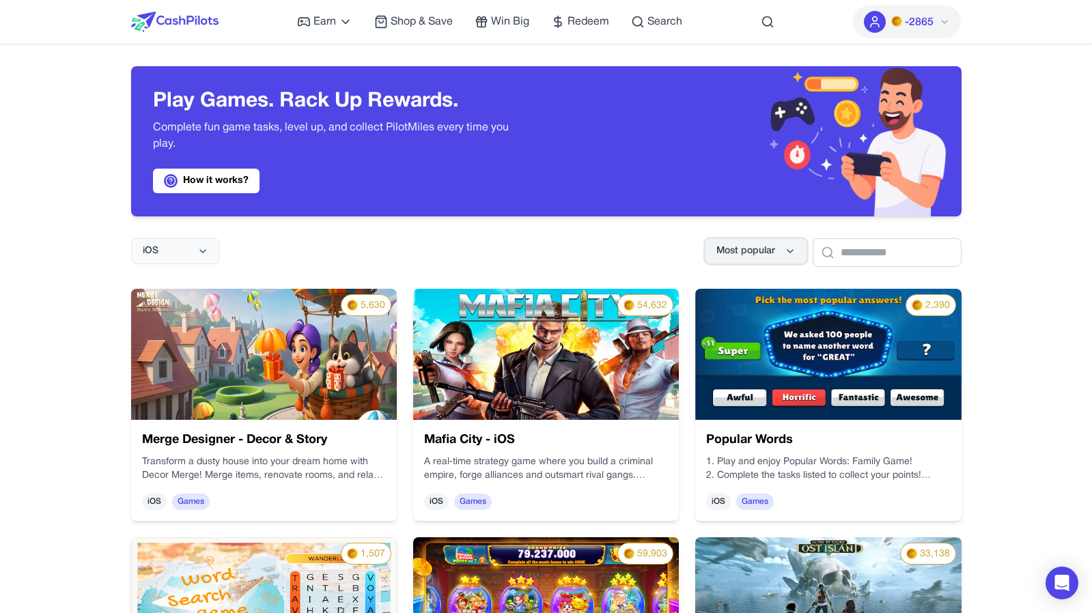
click at [739, 250] on span "Most popular" at bounding box center [745, 251] width 59 height 14
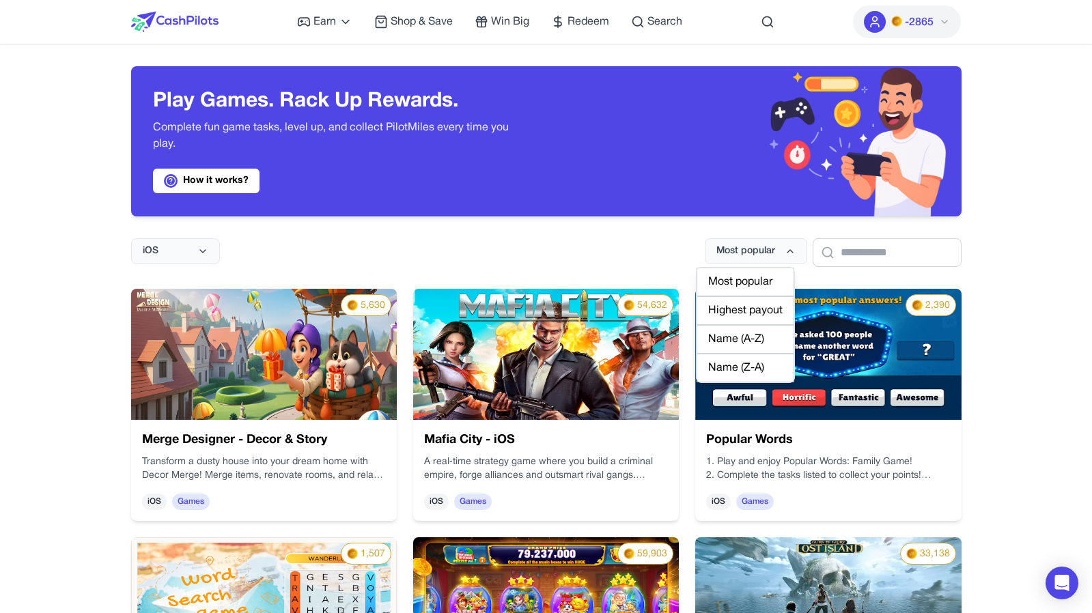
click at [750, 303] on div "Highest payout" at bounding box center [745, 310] width 98 height 29
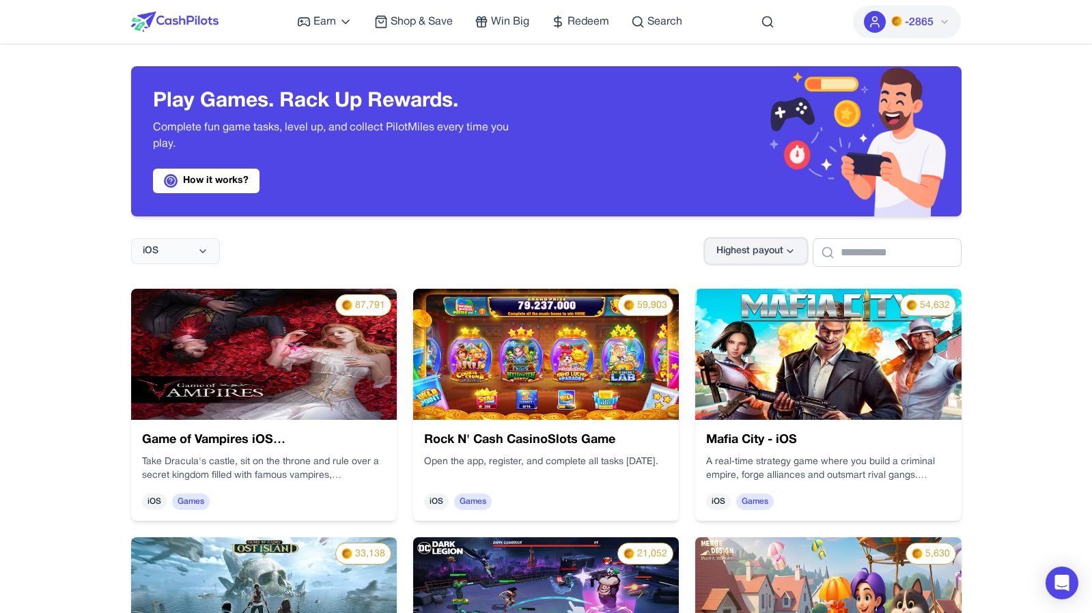
click at [774, 249] on button "Highest payout" at bounding box center [756, 251] width 102 height 26
click at [231, 260] on div "iOS Highest payout" at bounding box center [546, 241] width 830 height 51
click at [182, 252] on button "iOS" at bounding box center [175, 251] width 89 height 26
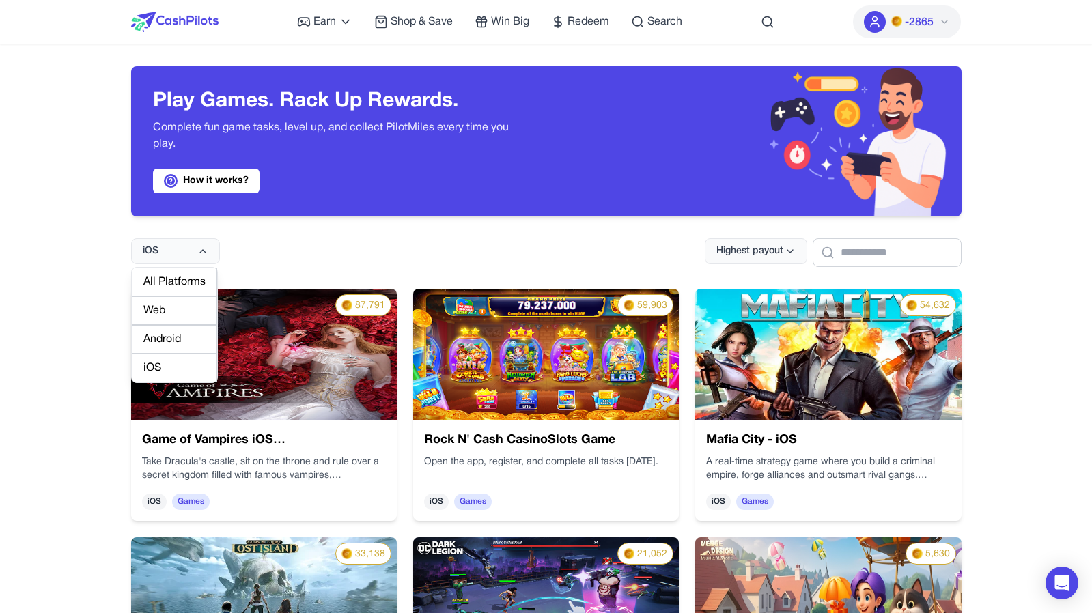
click at [180, 344] on div "Android" at bounding box center [174, 339] width 85 height 29
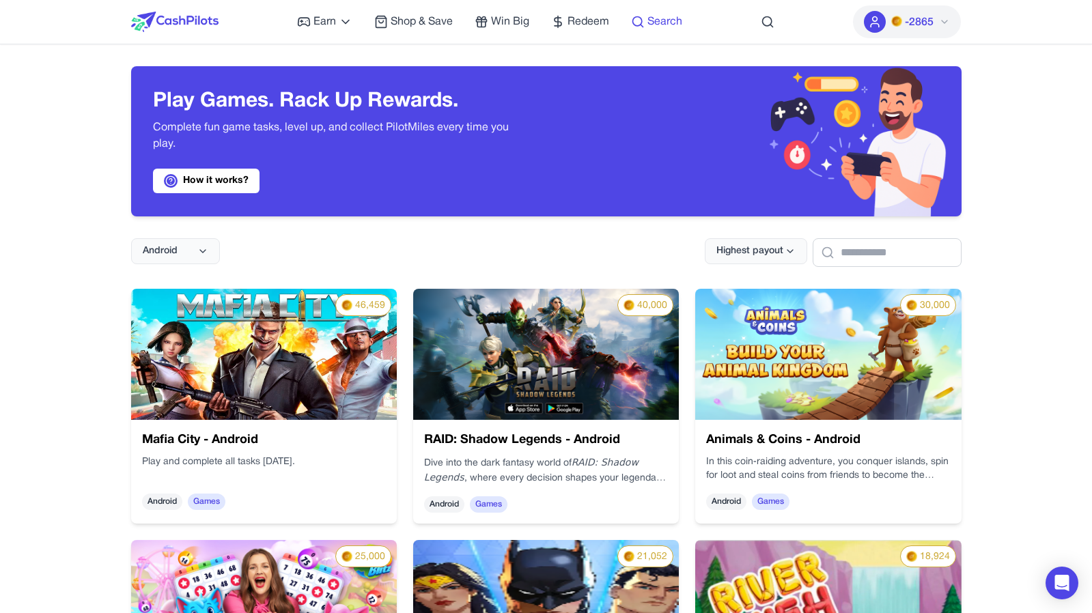
scroll to position [8, 0]
